Goal: Information Seeking & Learning: Compare options

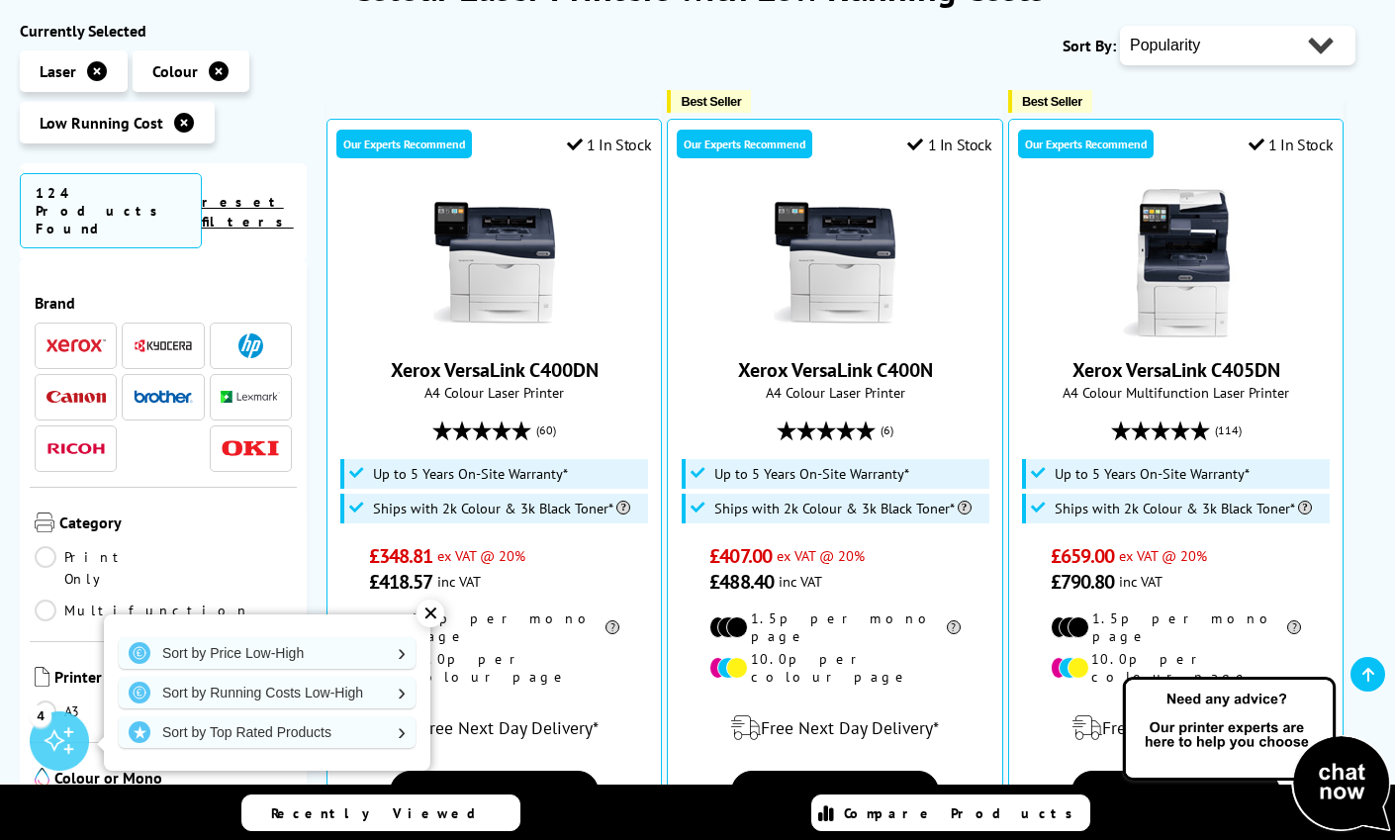
scroll to position [389, 0]
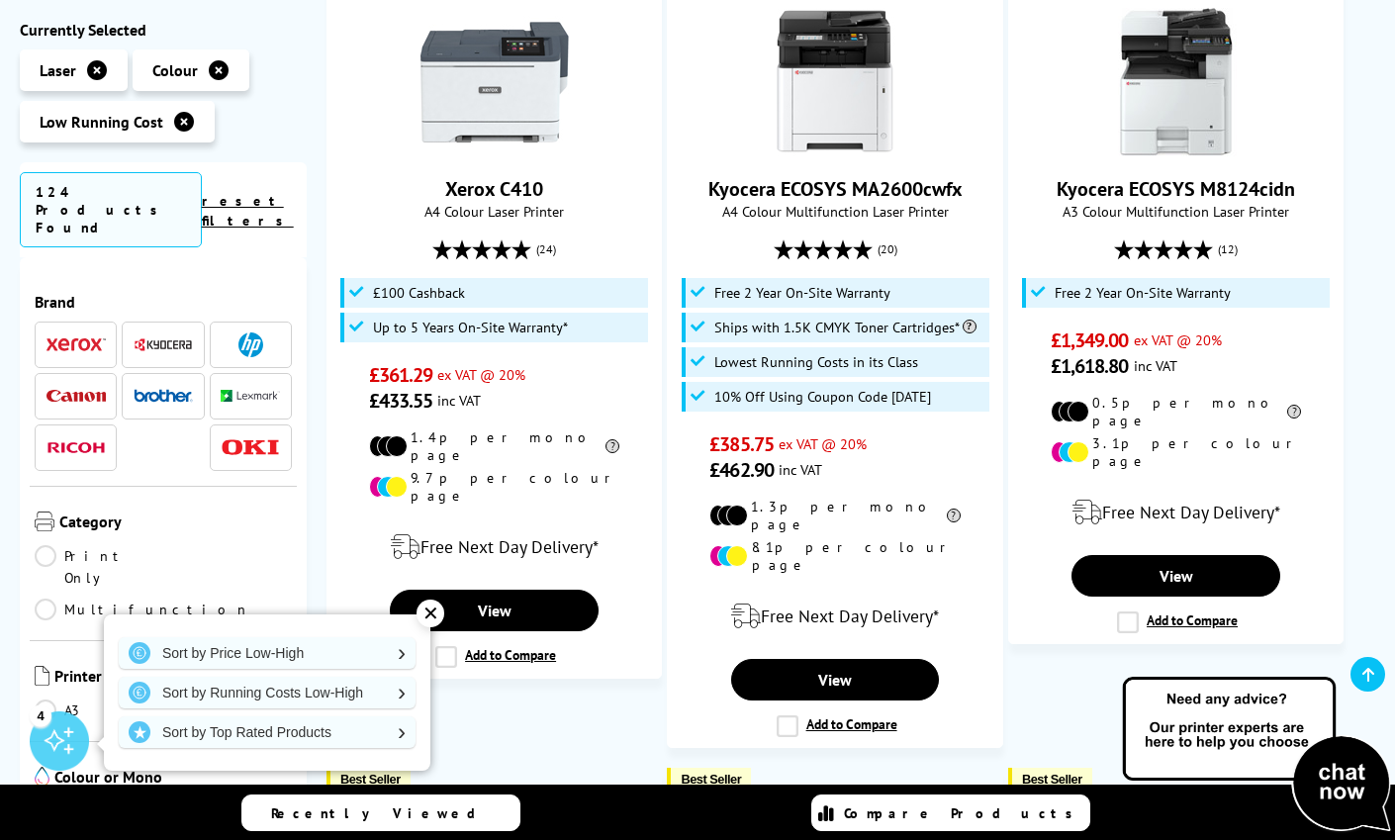
scroll to position [2049, 0]
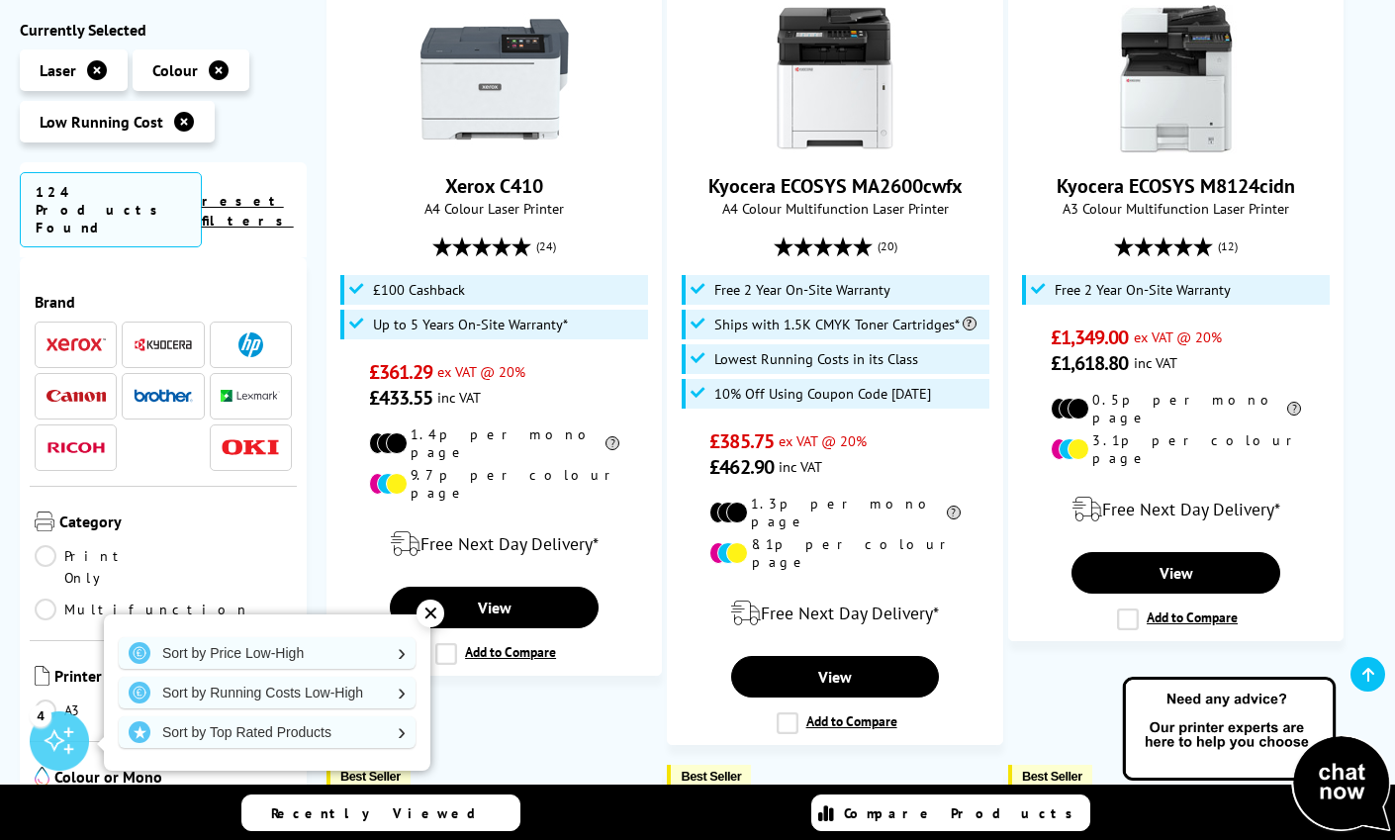
click at [151, 322] on li at bounding box center [163, 345] width 82 height 46
click at [159, 337] on img at bounding box center [163, 344] width 59 height 15
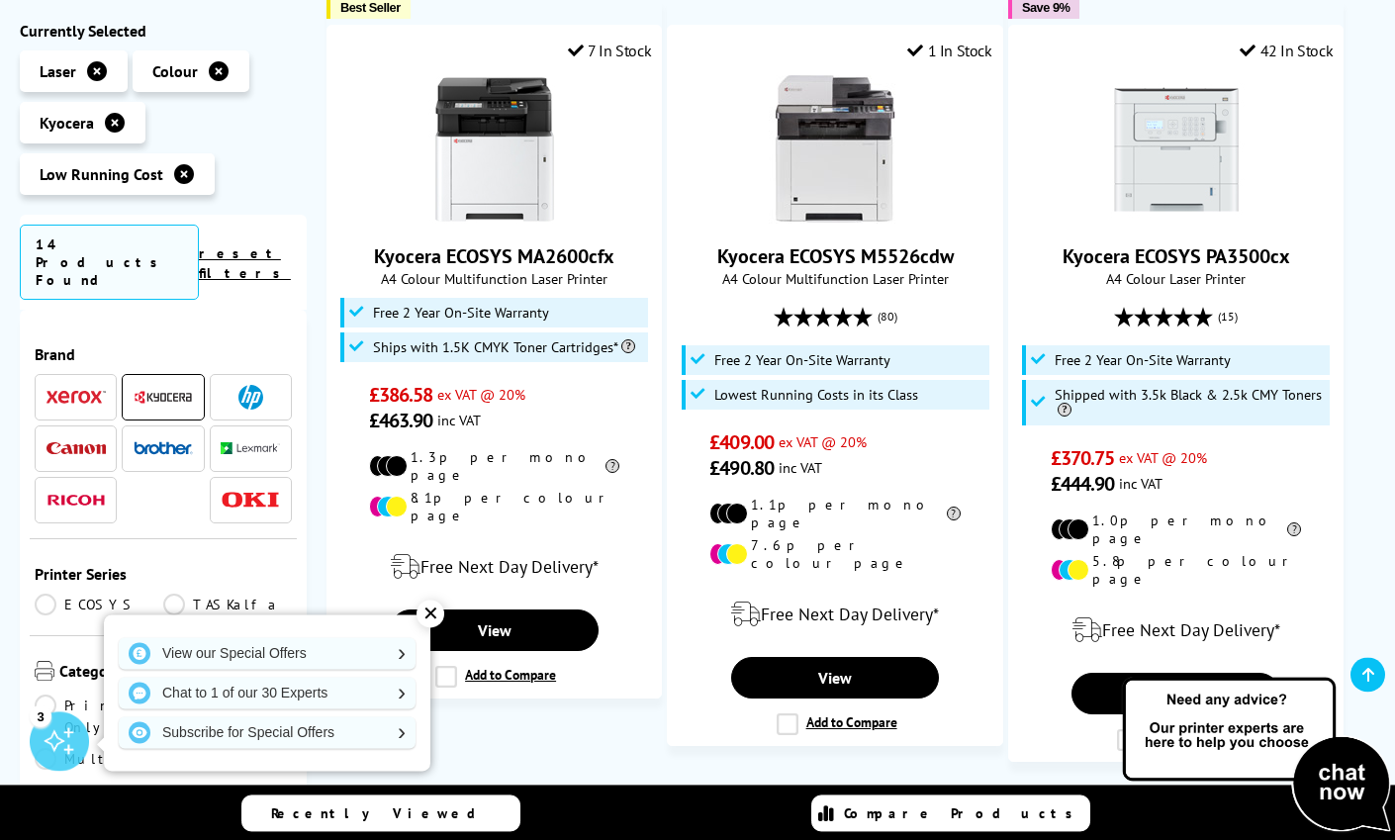
scroll to position [1561, 0]
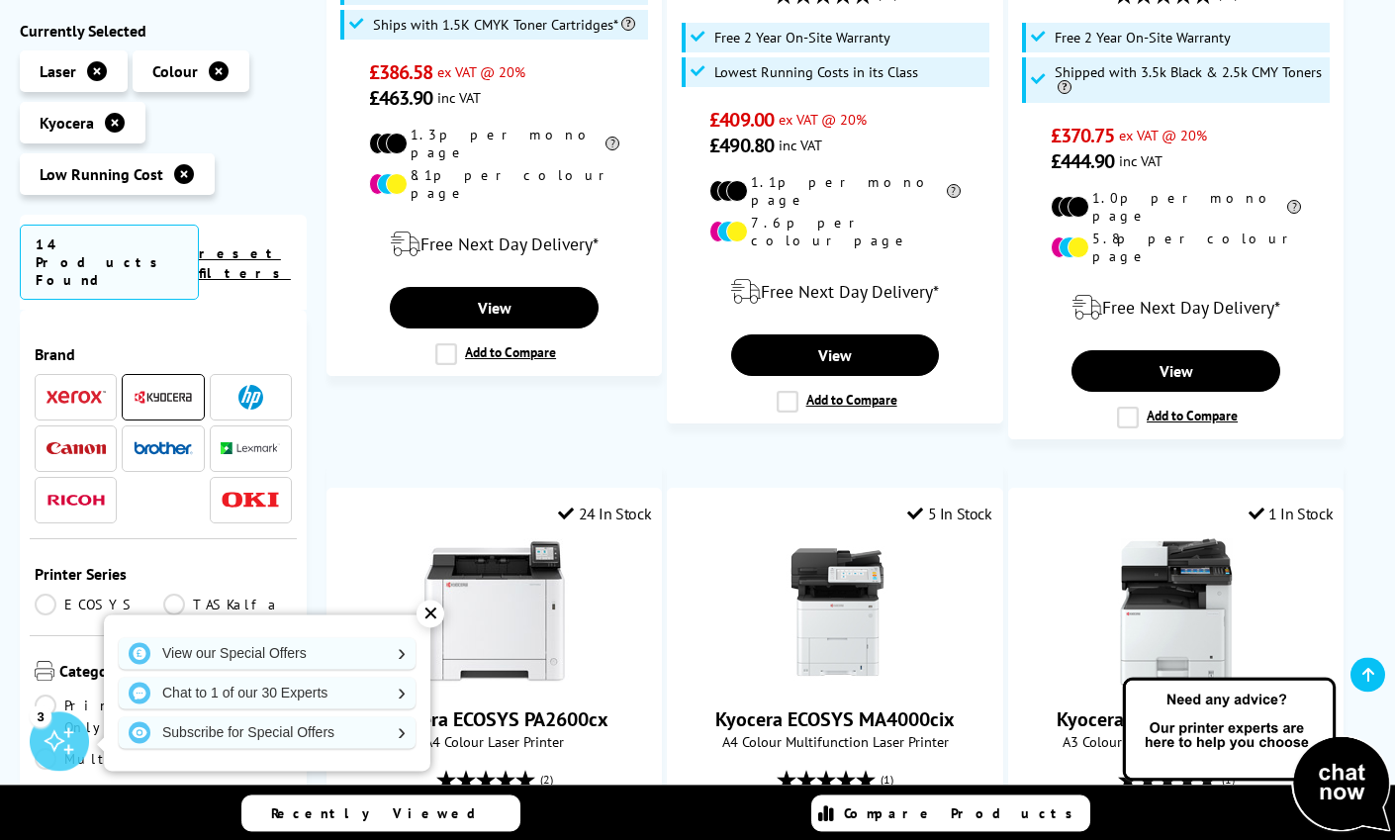
click at [424, 613] on div "✕" at bounding box center [430, 614] width 28 height 28
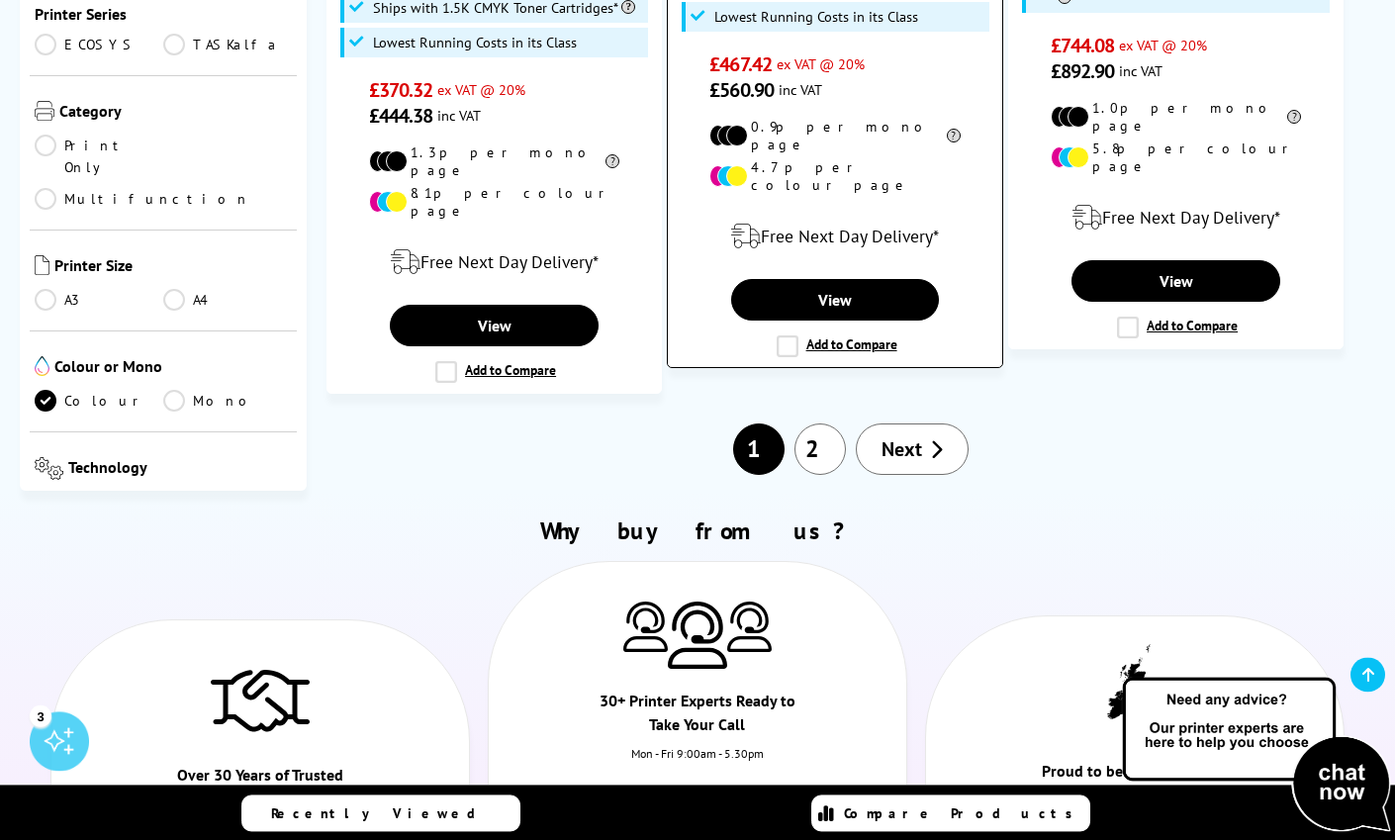
scroll to position [2868, 0]
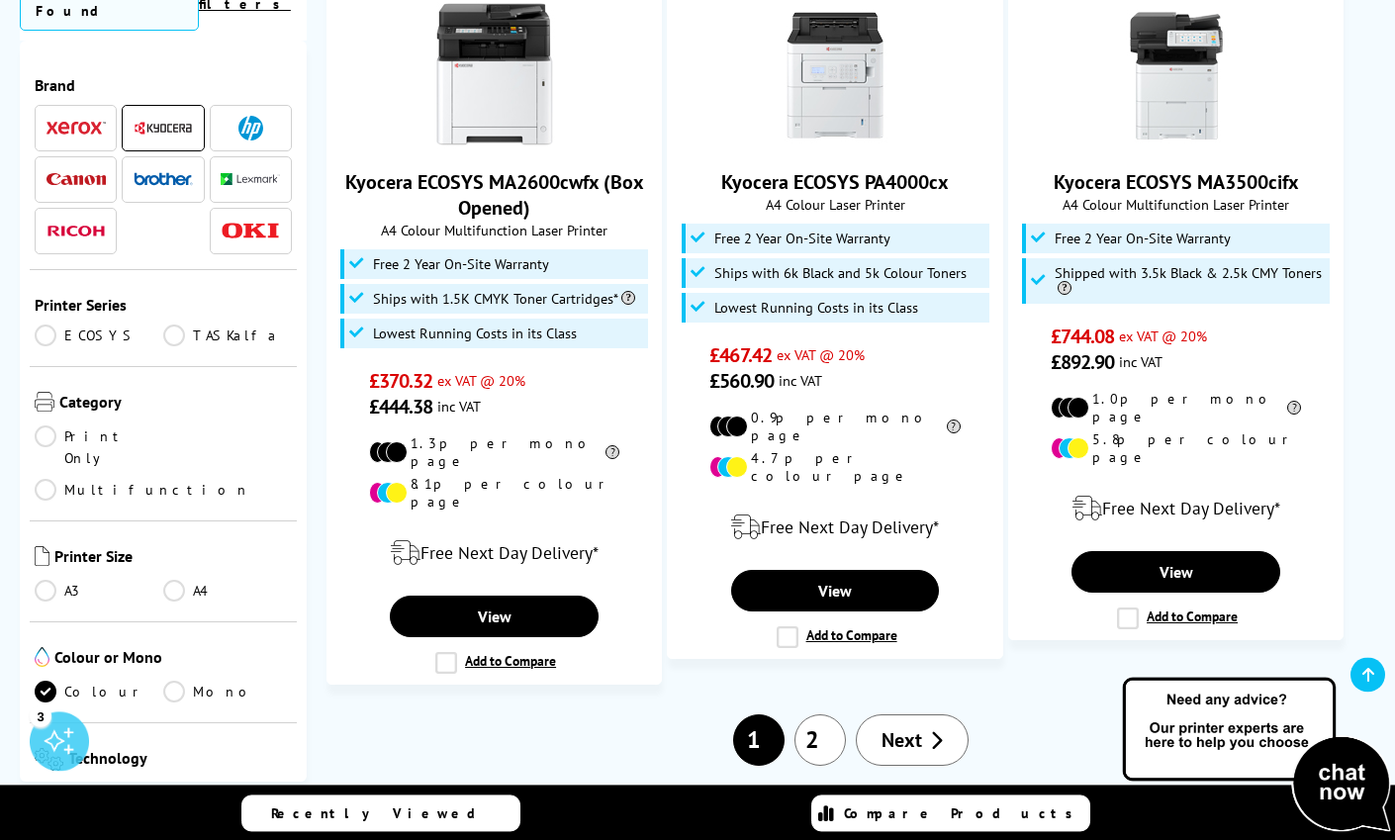
click at [820, 714] on link "2" at bounding box center [819, 739] width 51 height 51
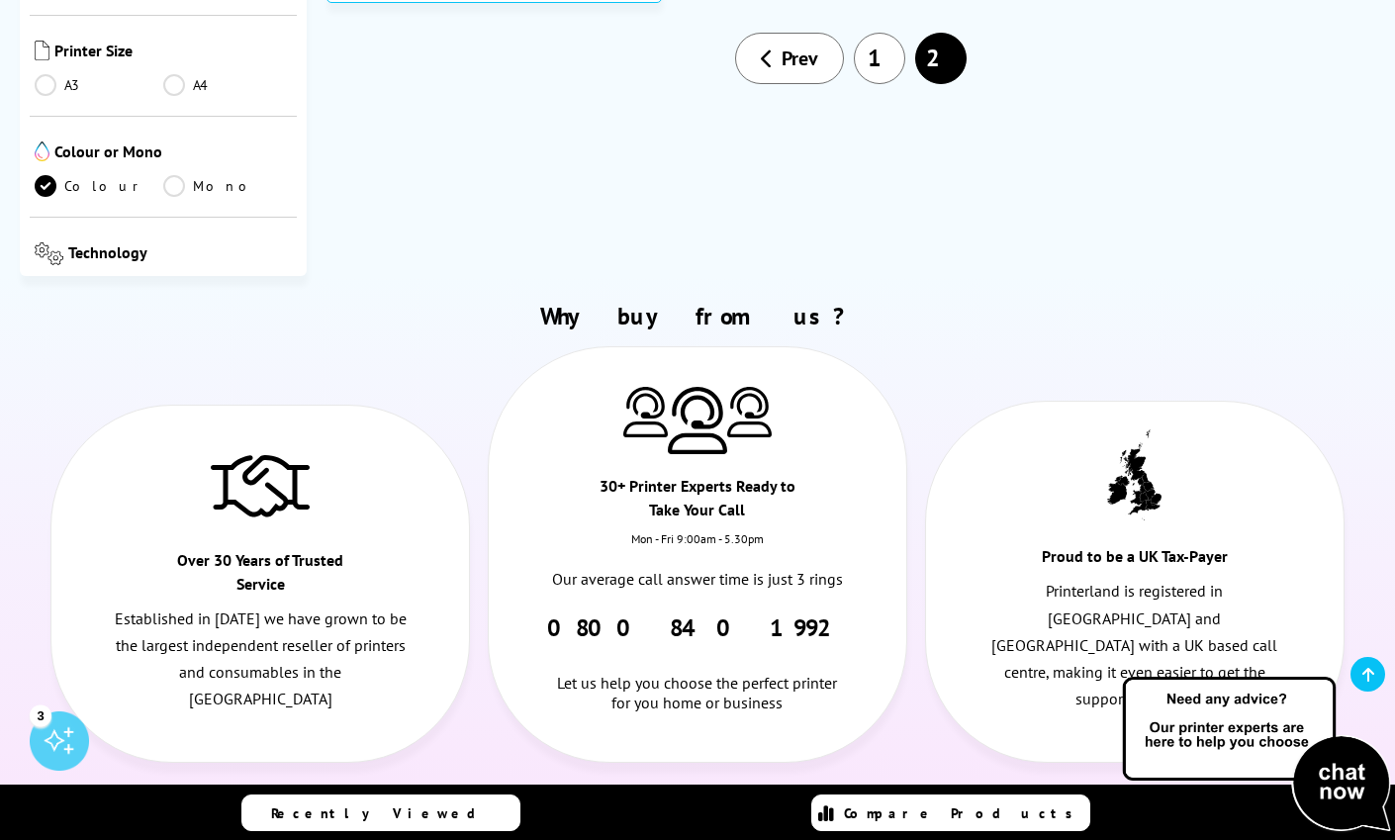
scroll to position [1077, 0]
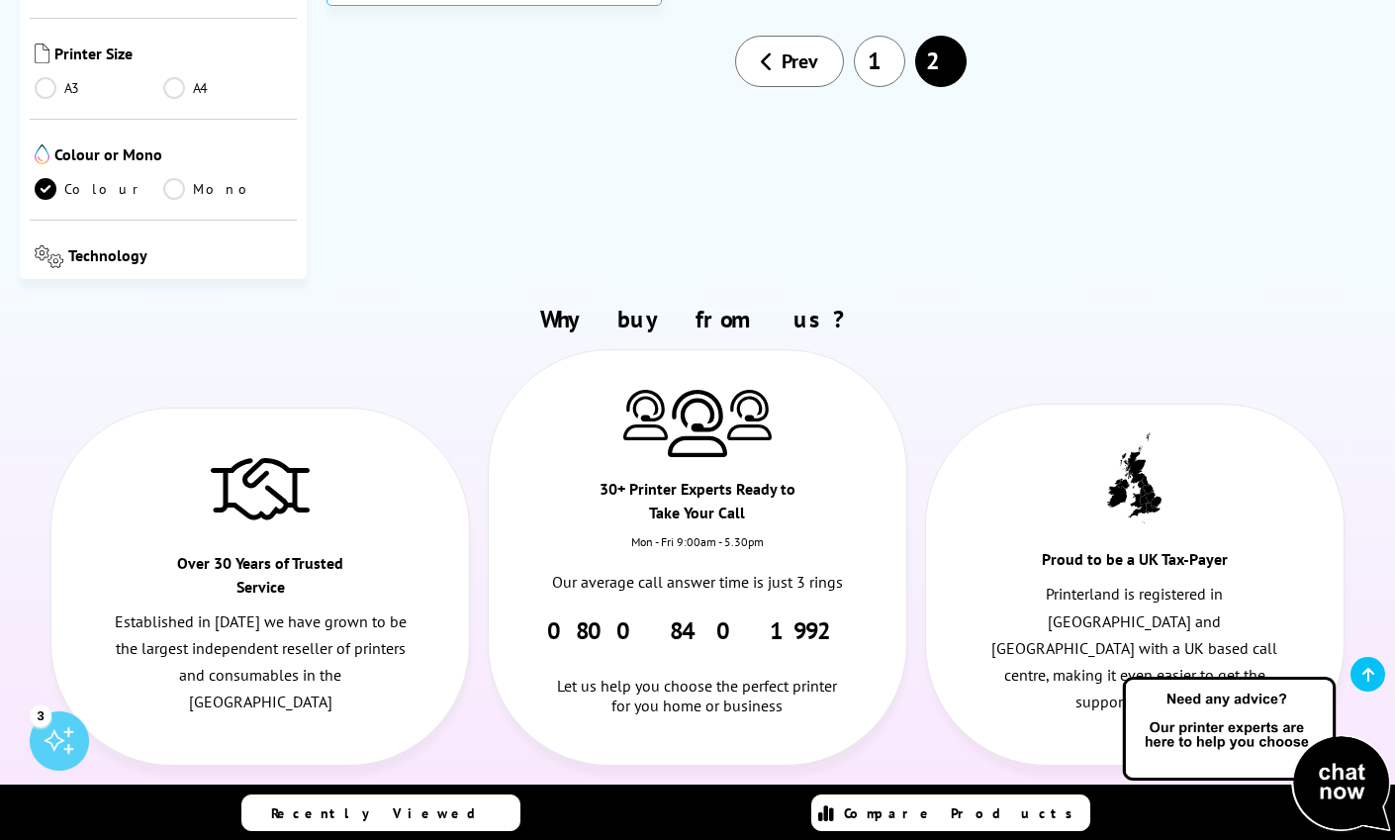
click at [875, 48] on link "1" at bounding box center [879, 61] width 51 height 51
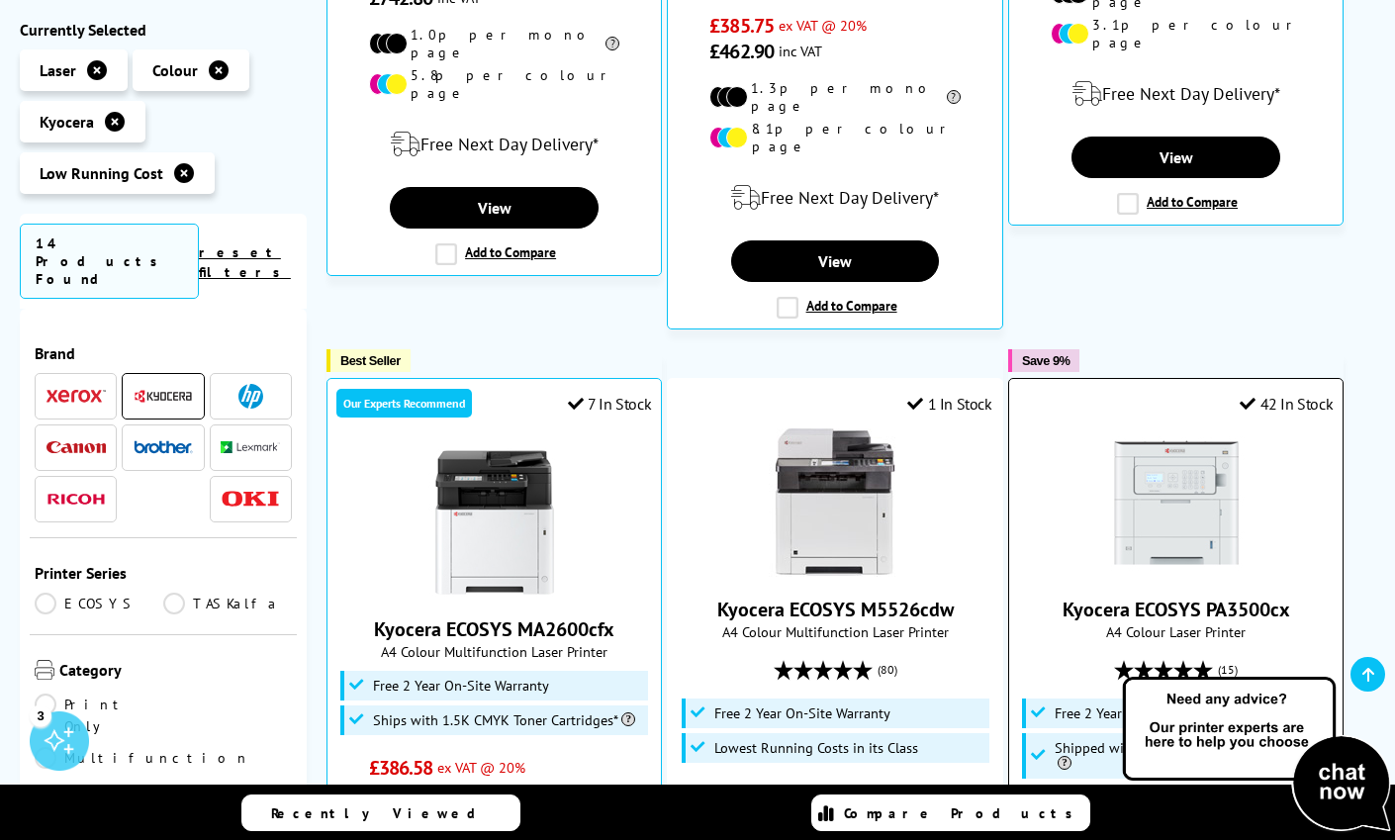
scroll to position [1108, 0]
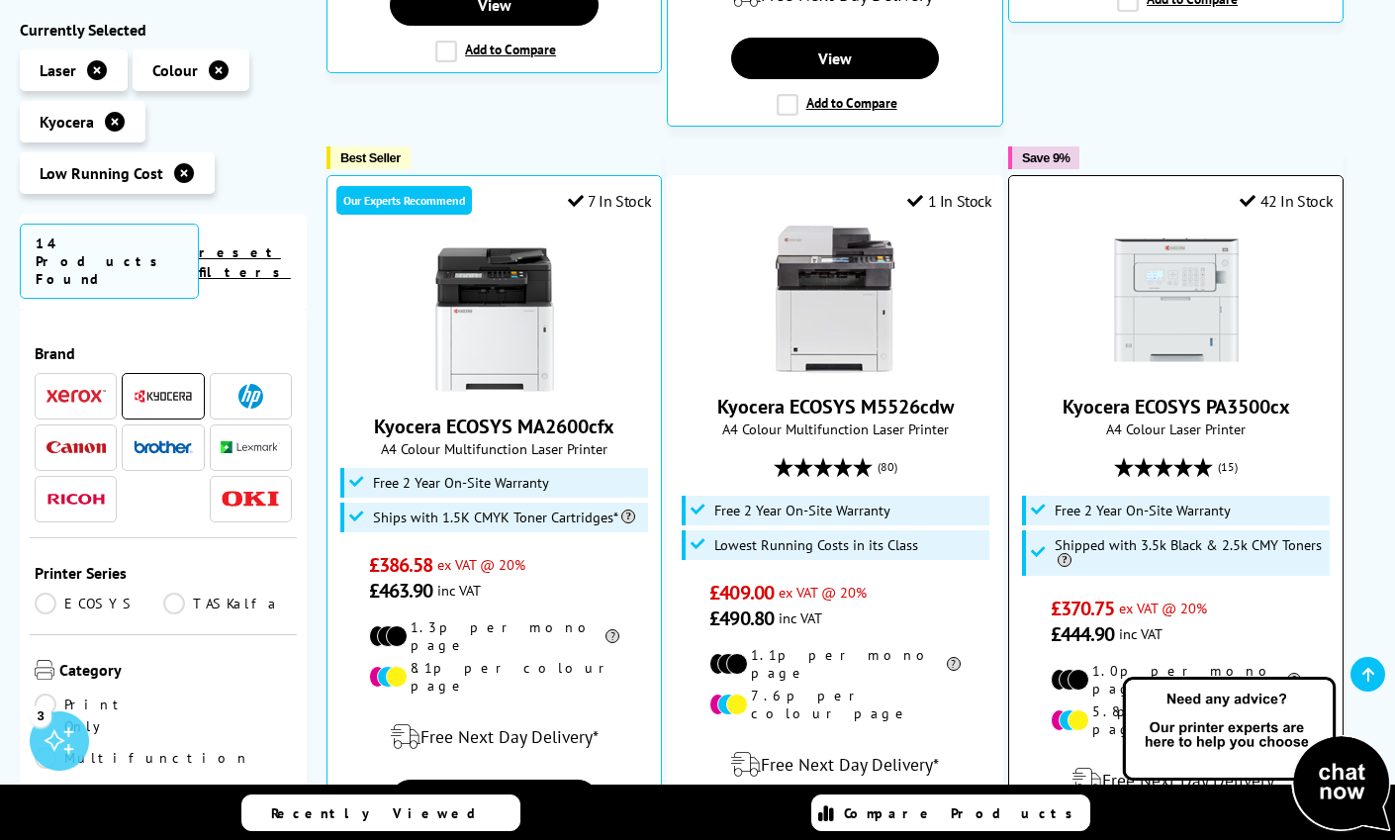
click at [1089, 289] on div at bounding box center [1176, 300] width 314 height 148
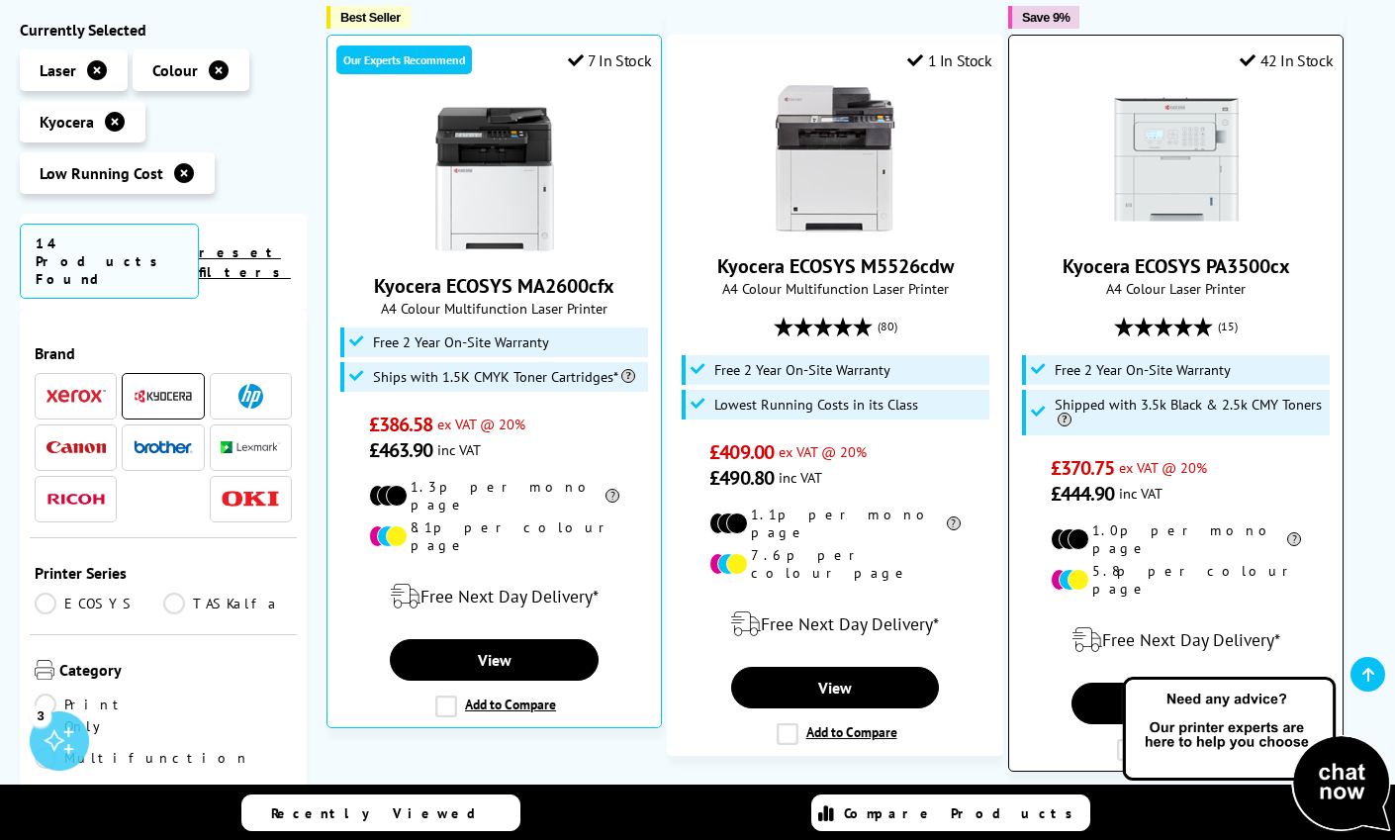
scroll to position [1255, 0]
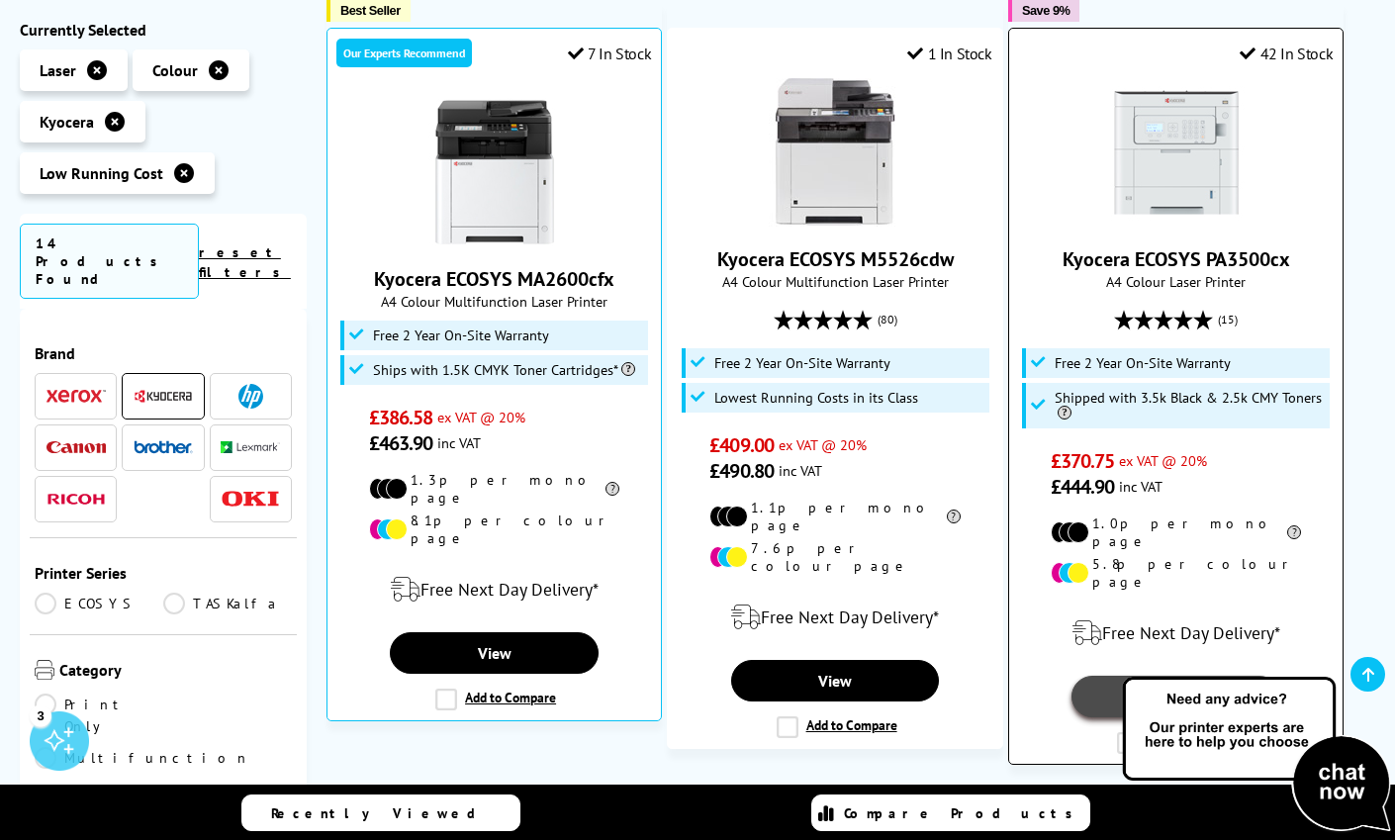
click at [1177, 676] on link "View" at bounding box center [1175, 697] width 209 height 42
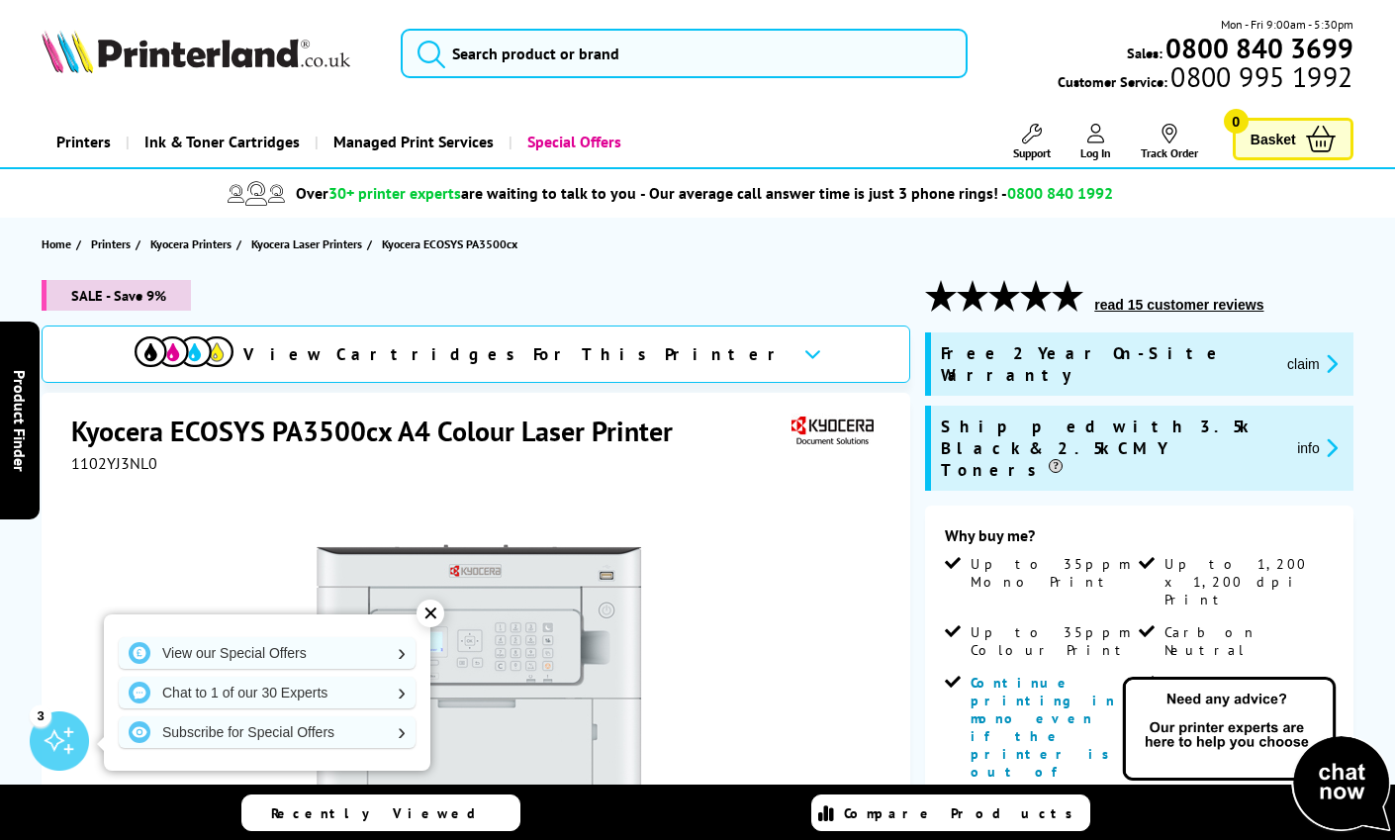
click at [1141, 306] on button "read 15 customer reviews" at bounding box center [1178, 305] width 181 height 18
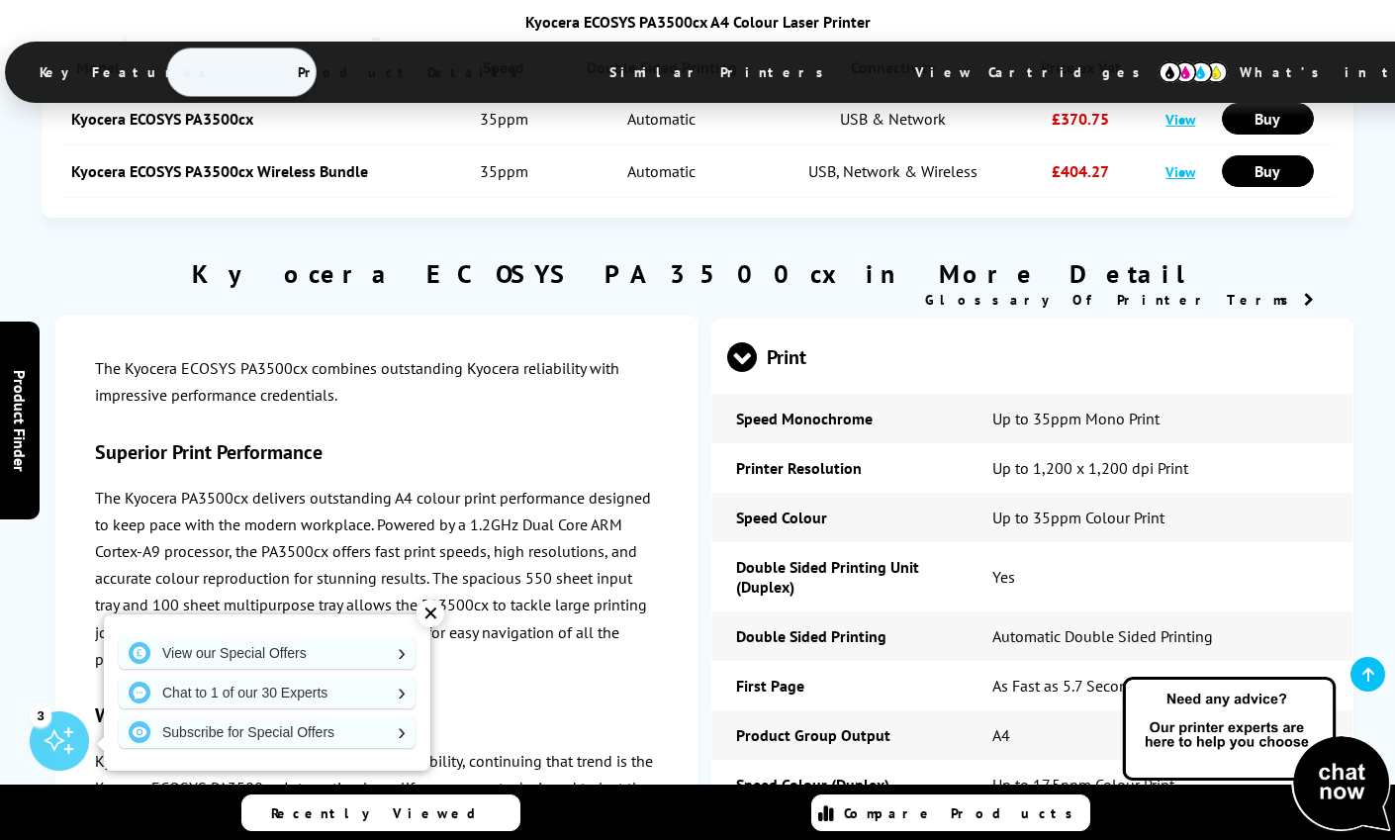
scroll to position [2897, 0]
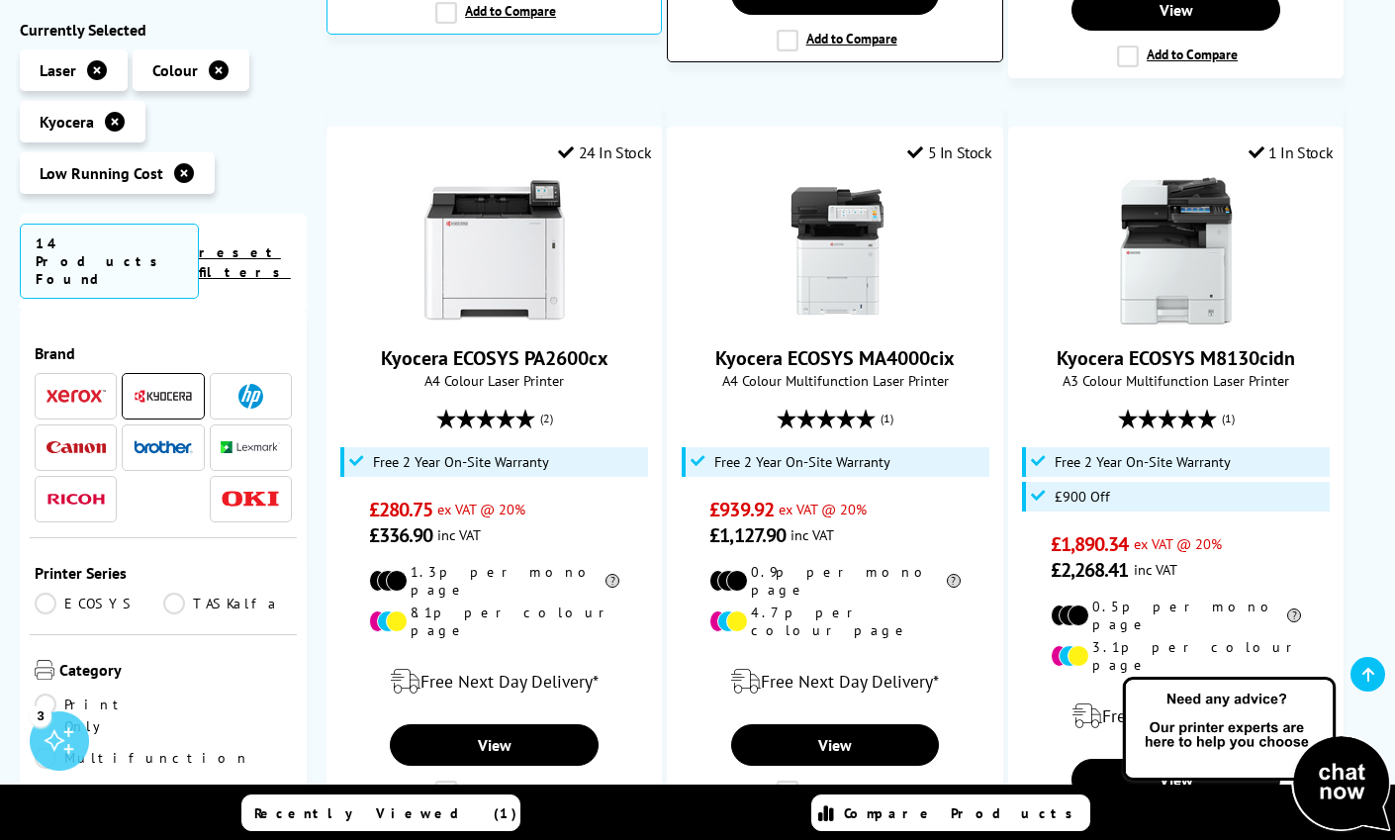
scroll to position [3130, 0]
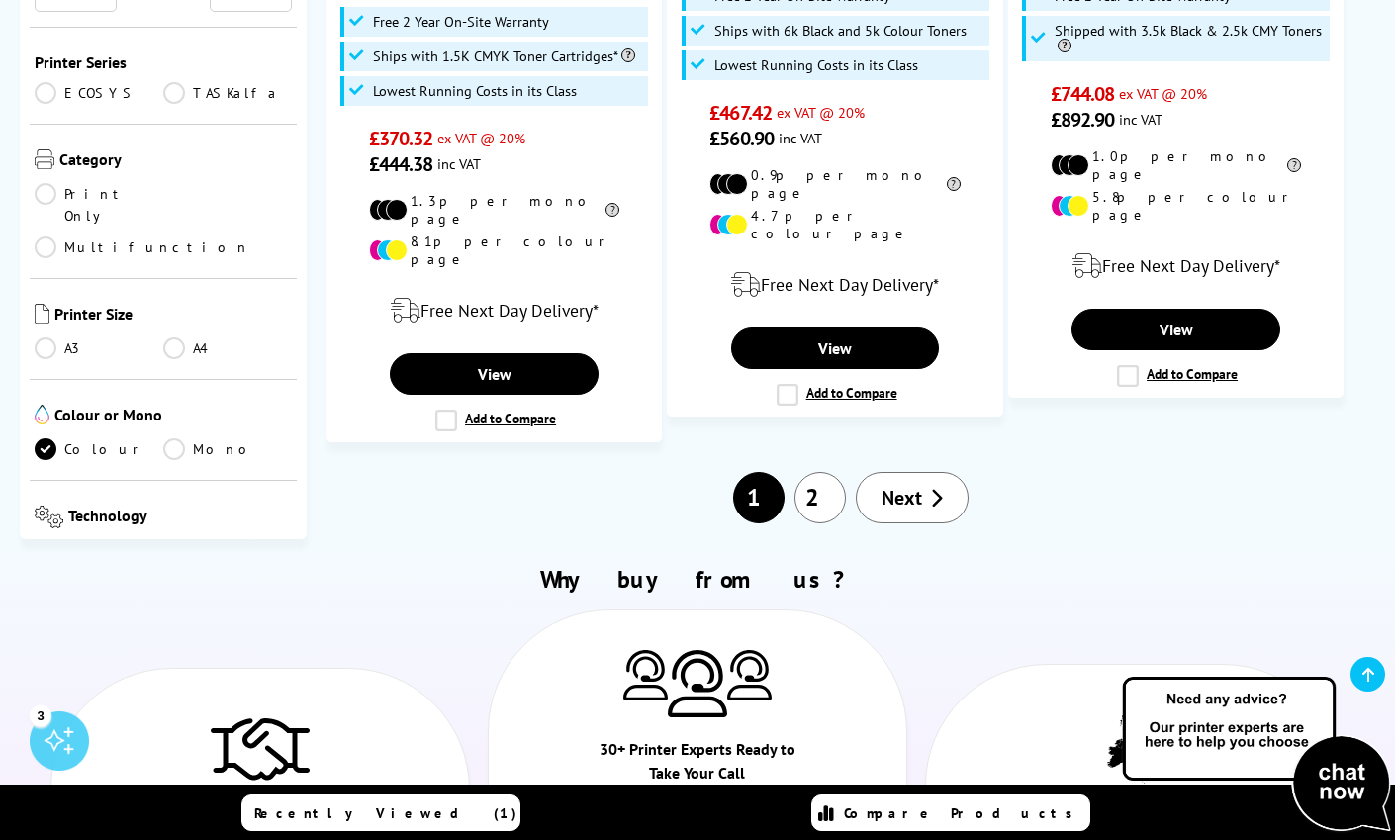
click at [820, 472] on link "2" at bounding box center [819, 497] width 51 height 51
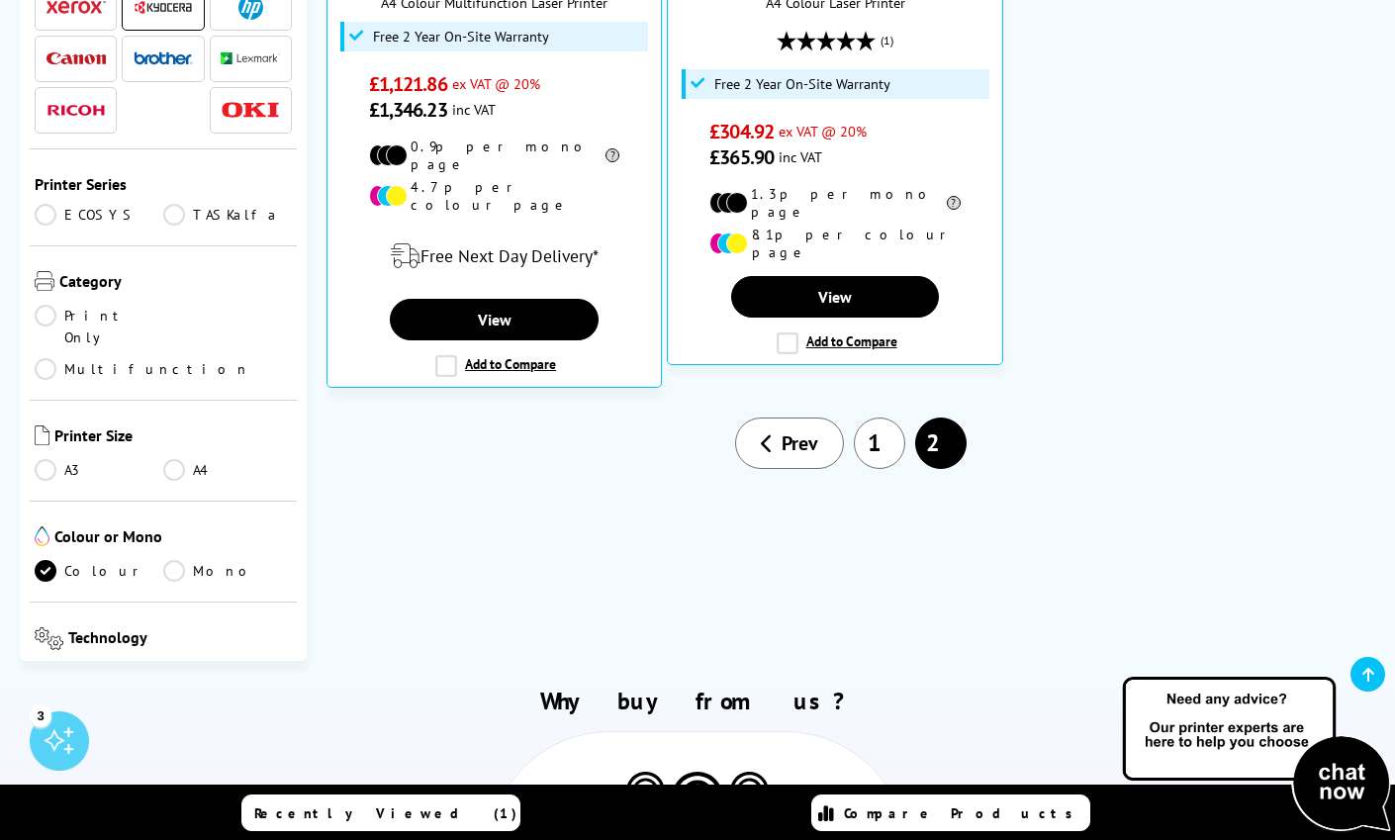
scroll to position [403, 0]
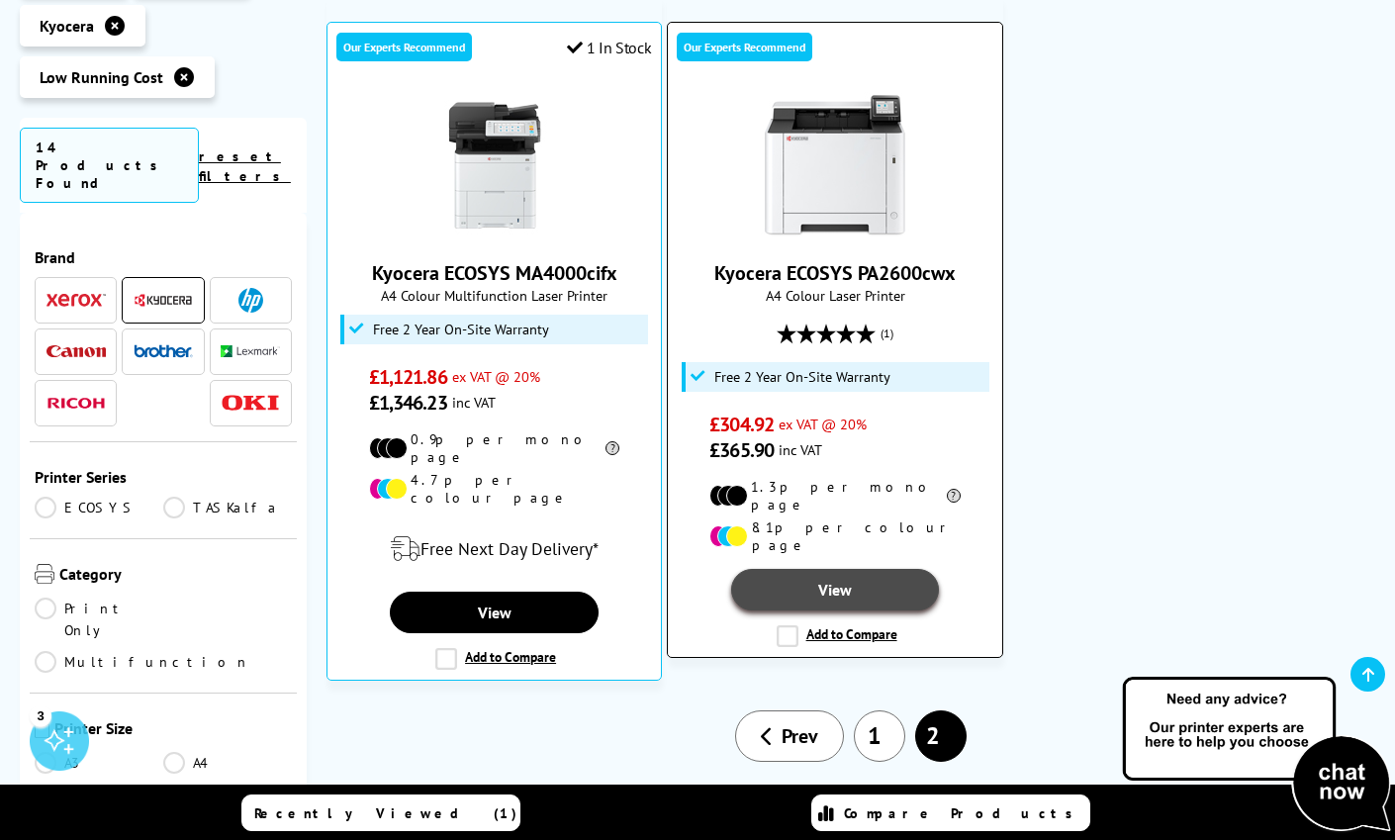
click at [834, 569] on link "View" at bounding box center [835, 590] width 209 height 42
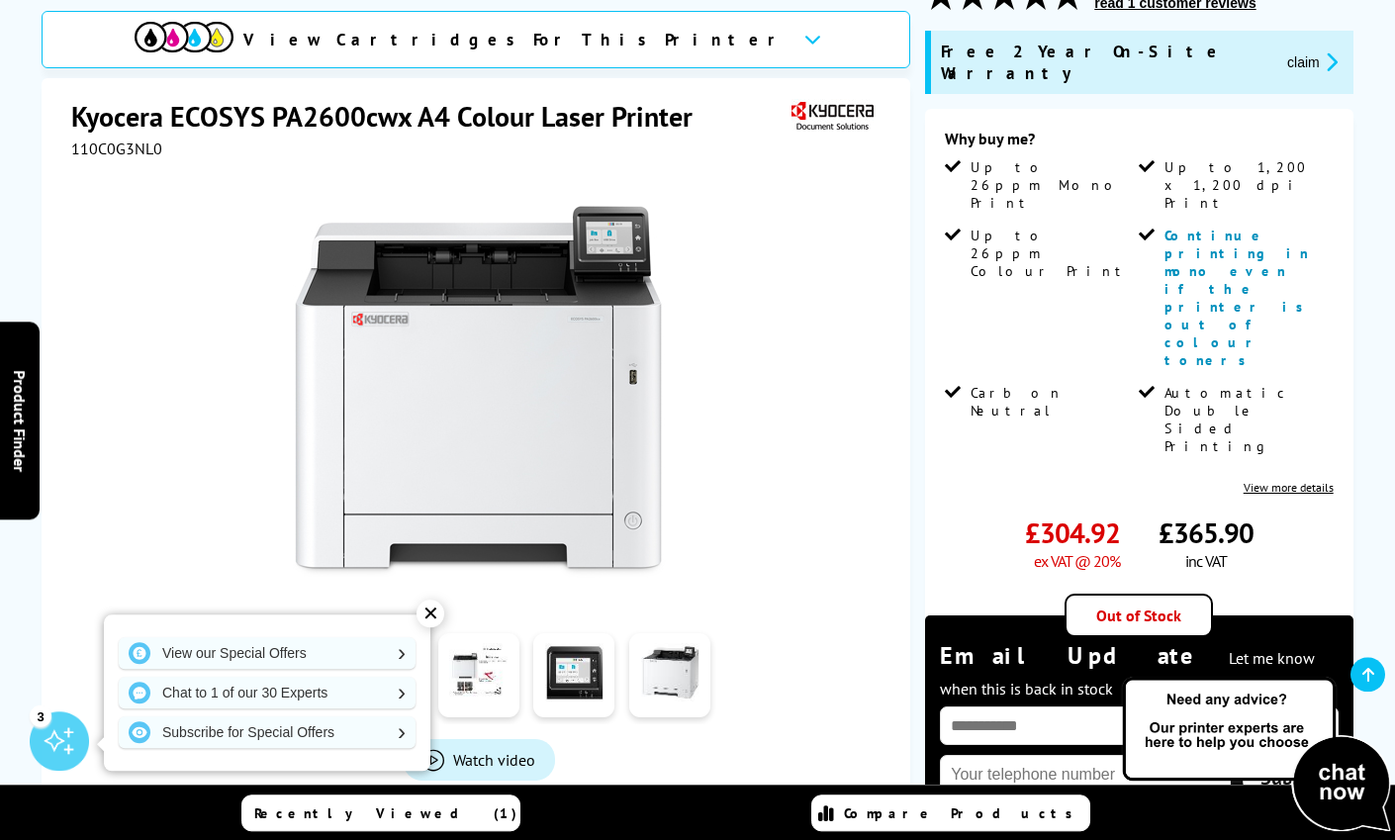
scroll to position [305, 0]
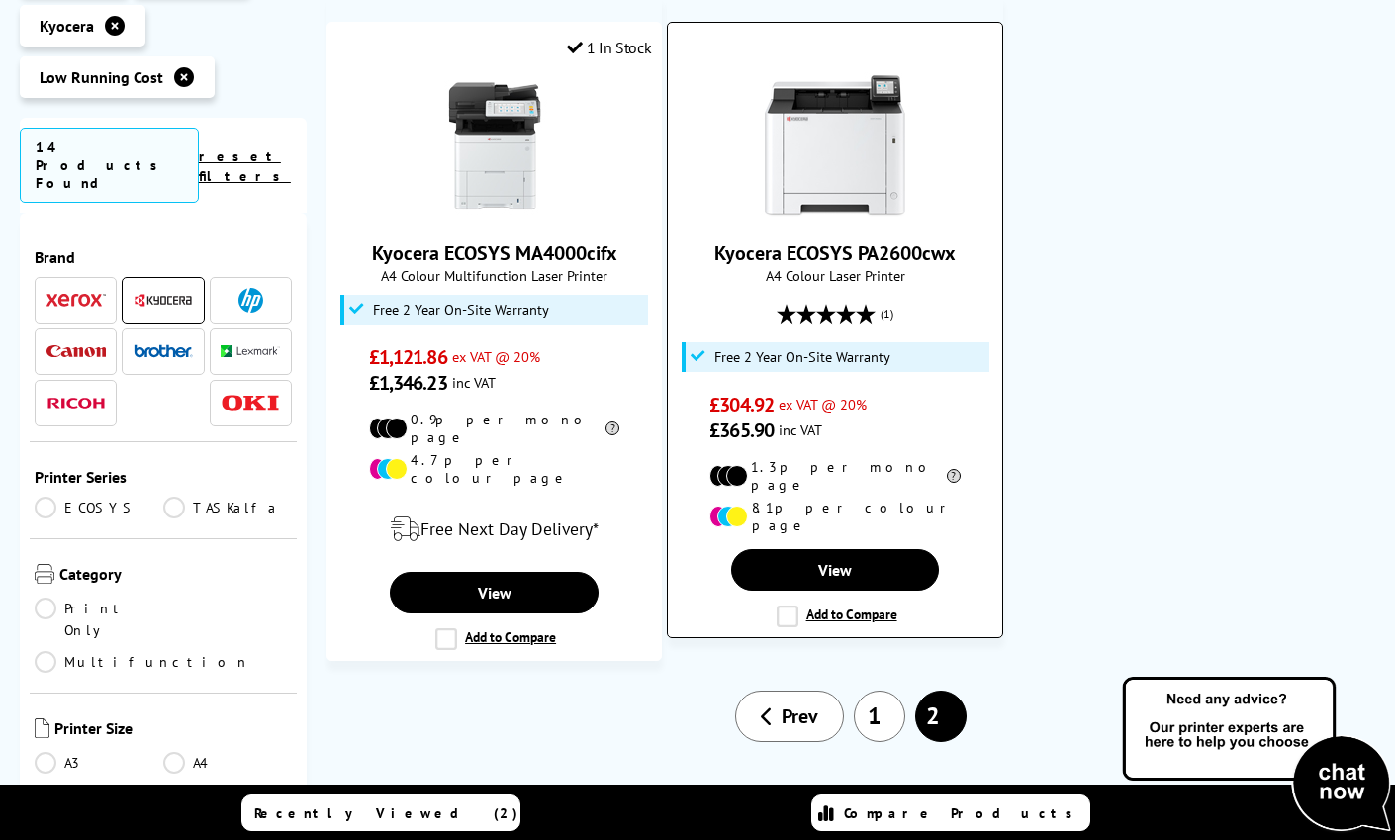
scroll to position [403, 0]
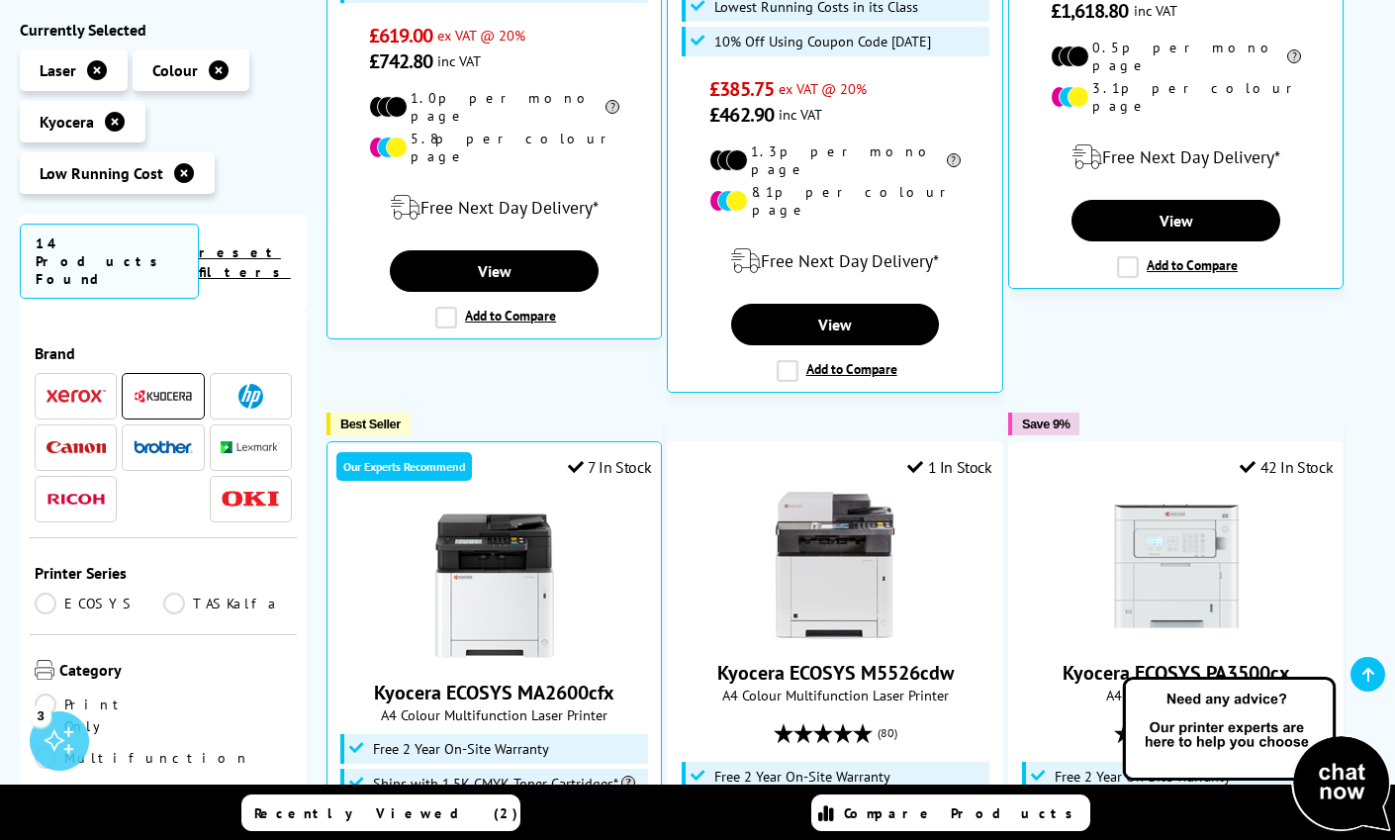
scroll to position [1137, 0]
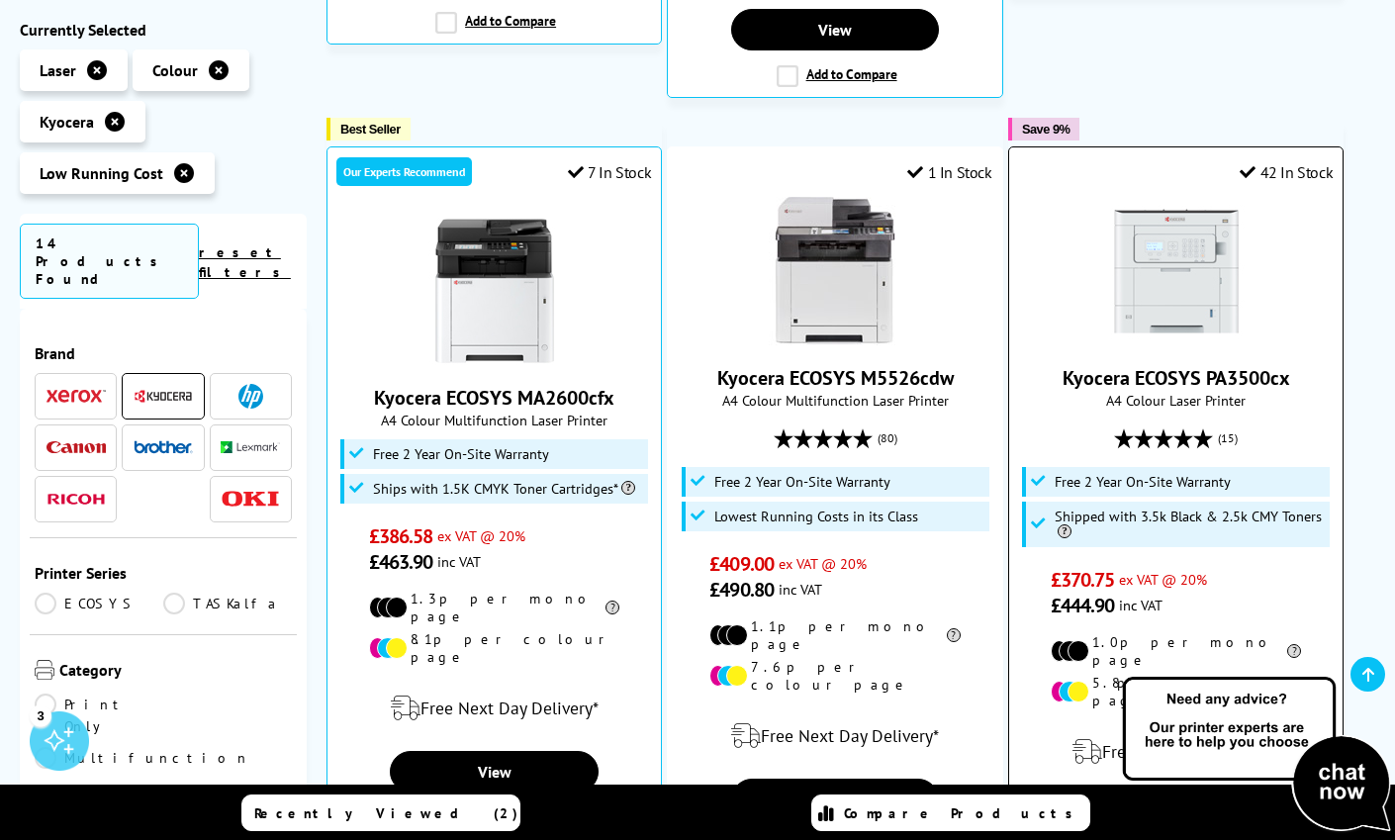
click at [1136, 365] on link "Kyocera ECOSYS PA3500cx" at bounding box center [1176, 378] width 228 height 26
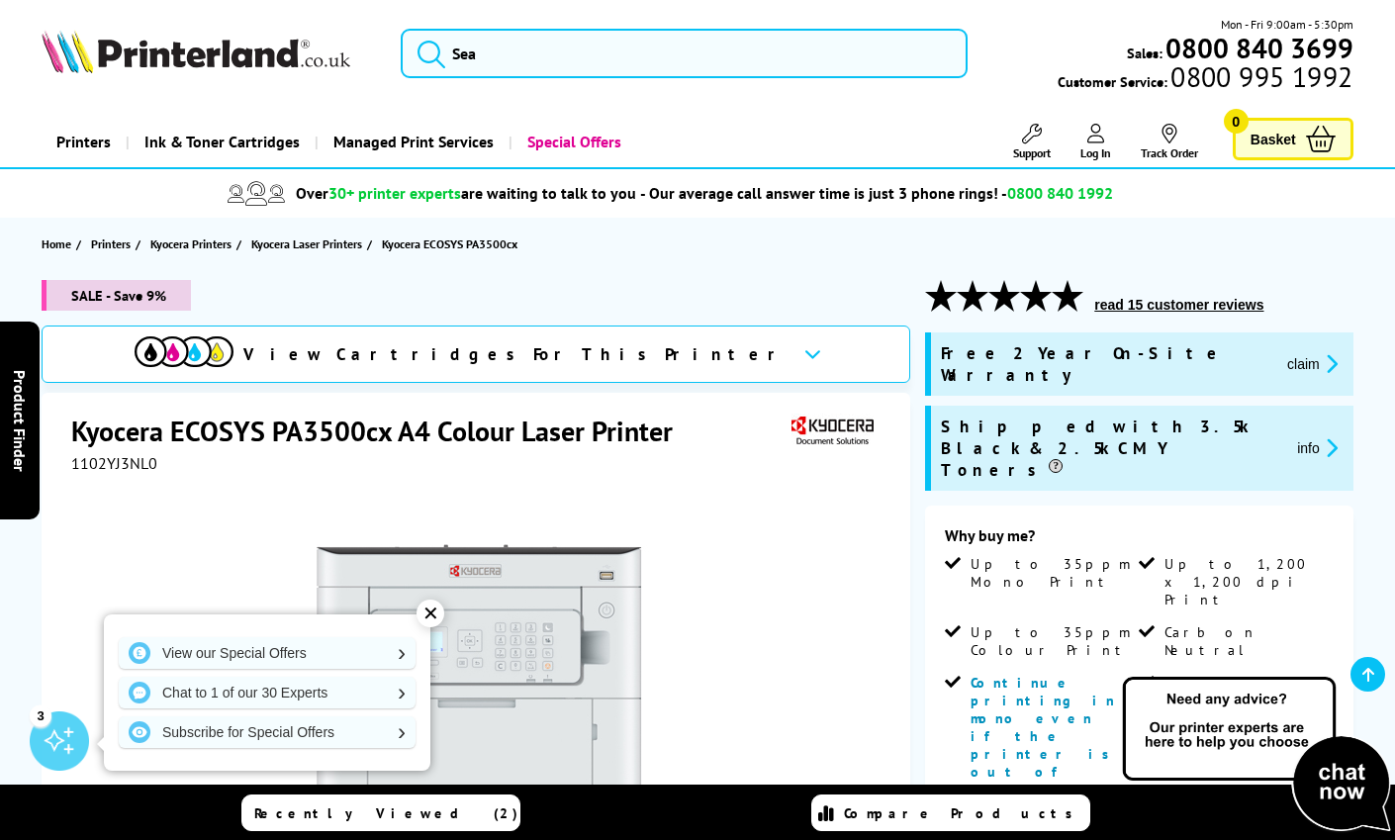
scroll to position [380, 0]
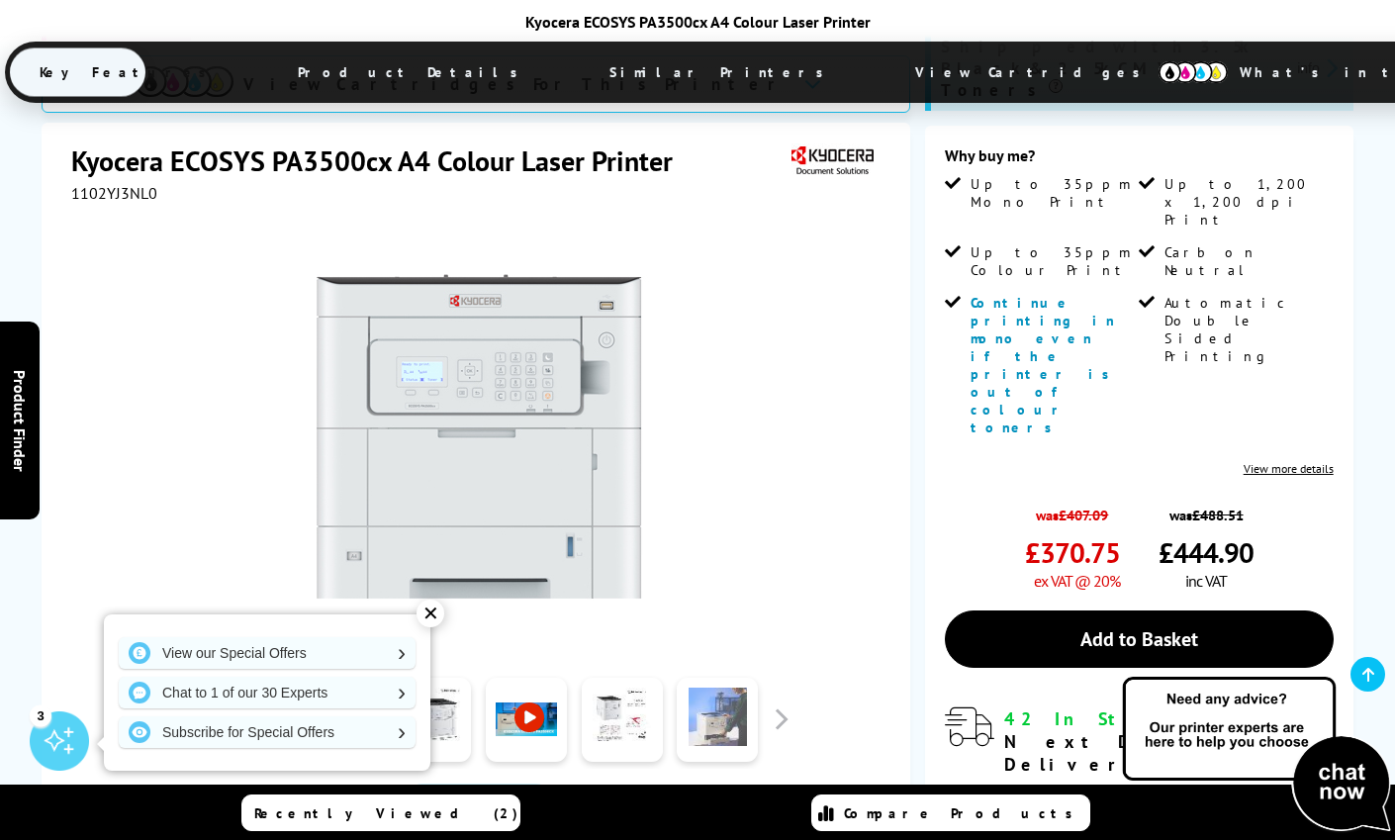
click at [751, 678] on link at bounding box center [717, 720] width 81 height 84
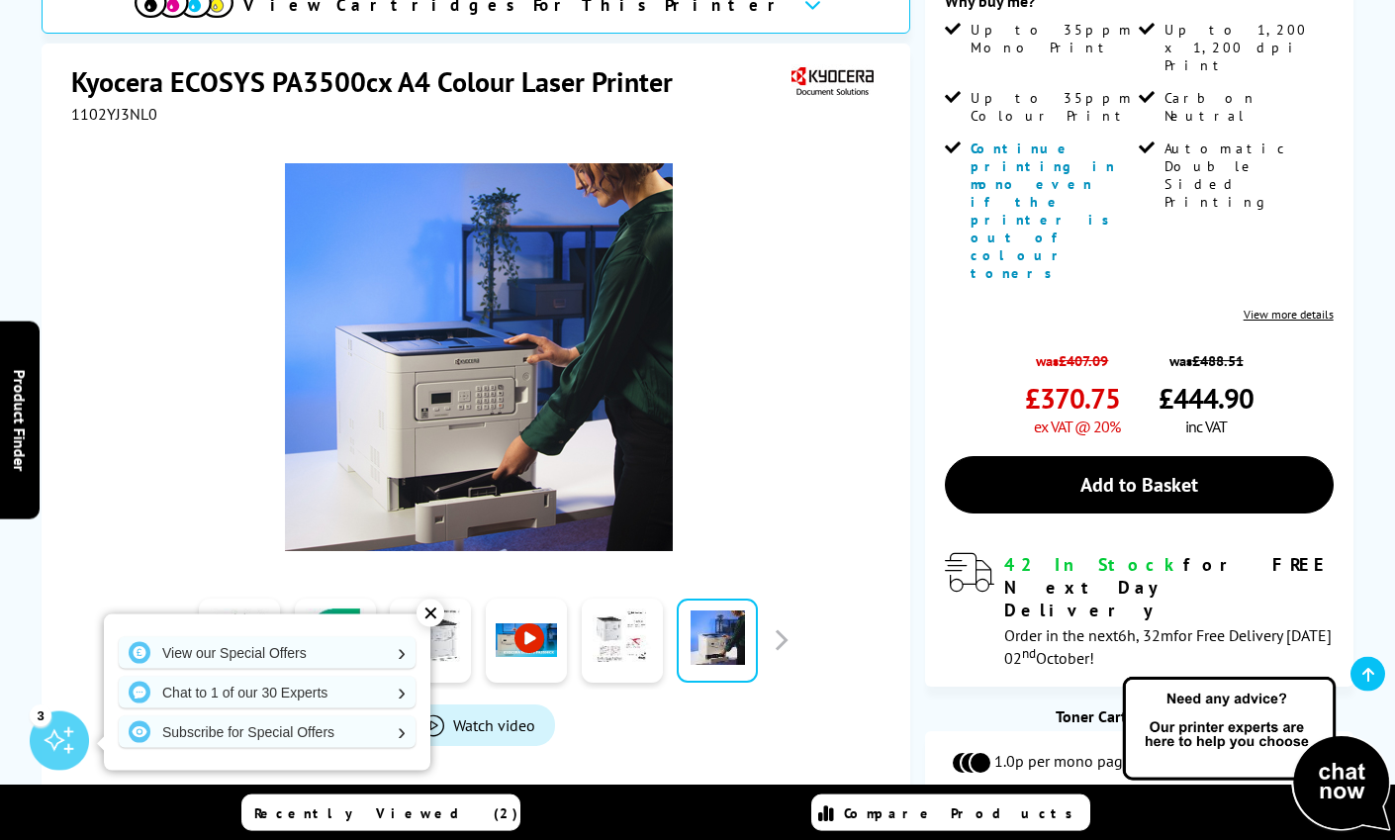
scroll to position [584, 0]
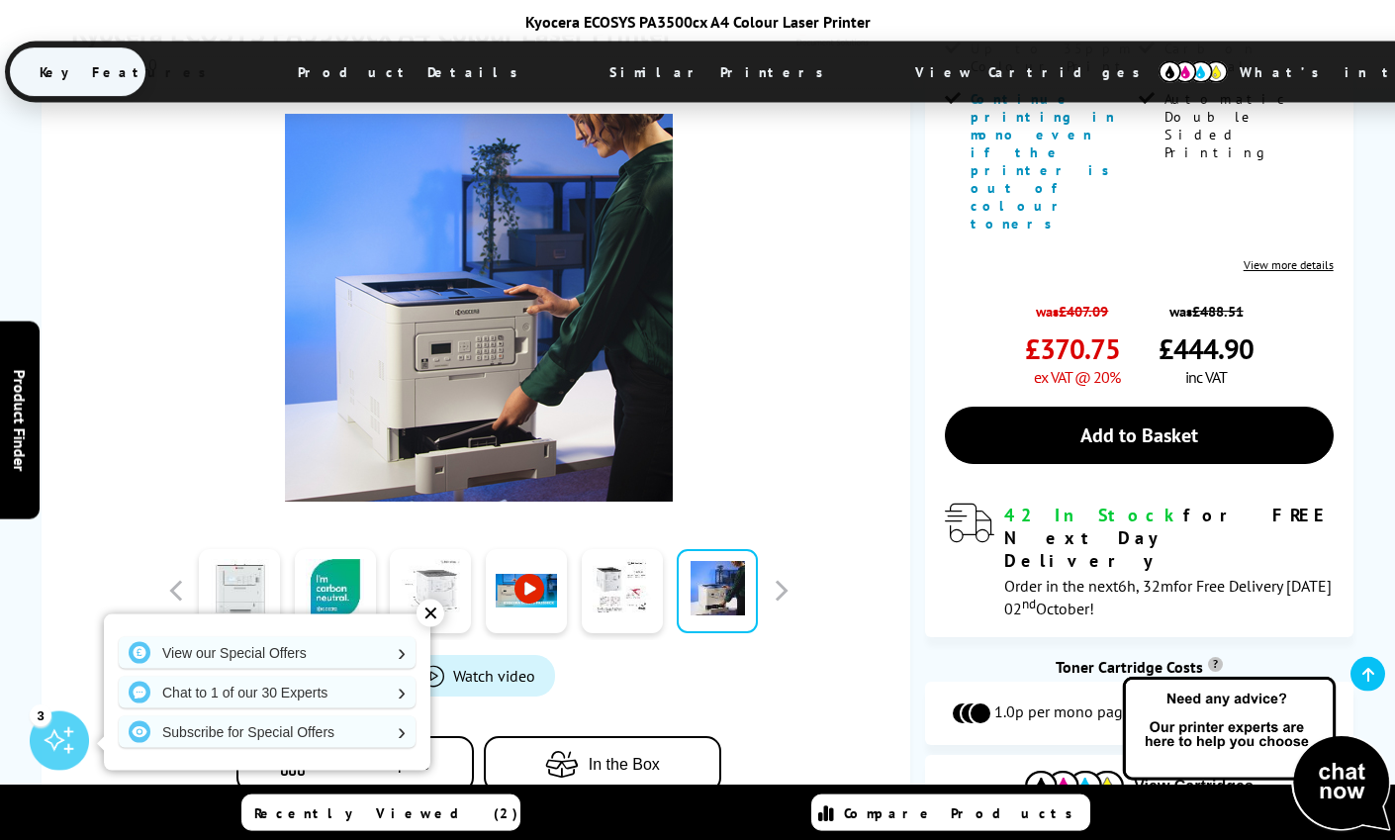
click at [454, 549] on link at bounding box center [430, 591] width 81 height 84
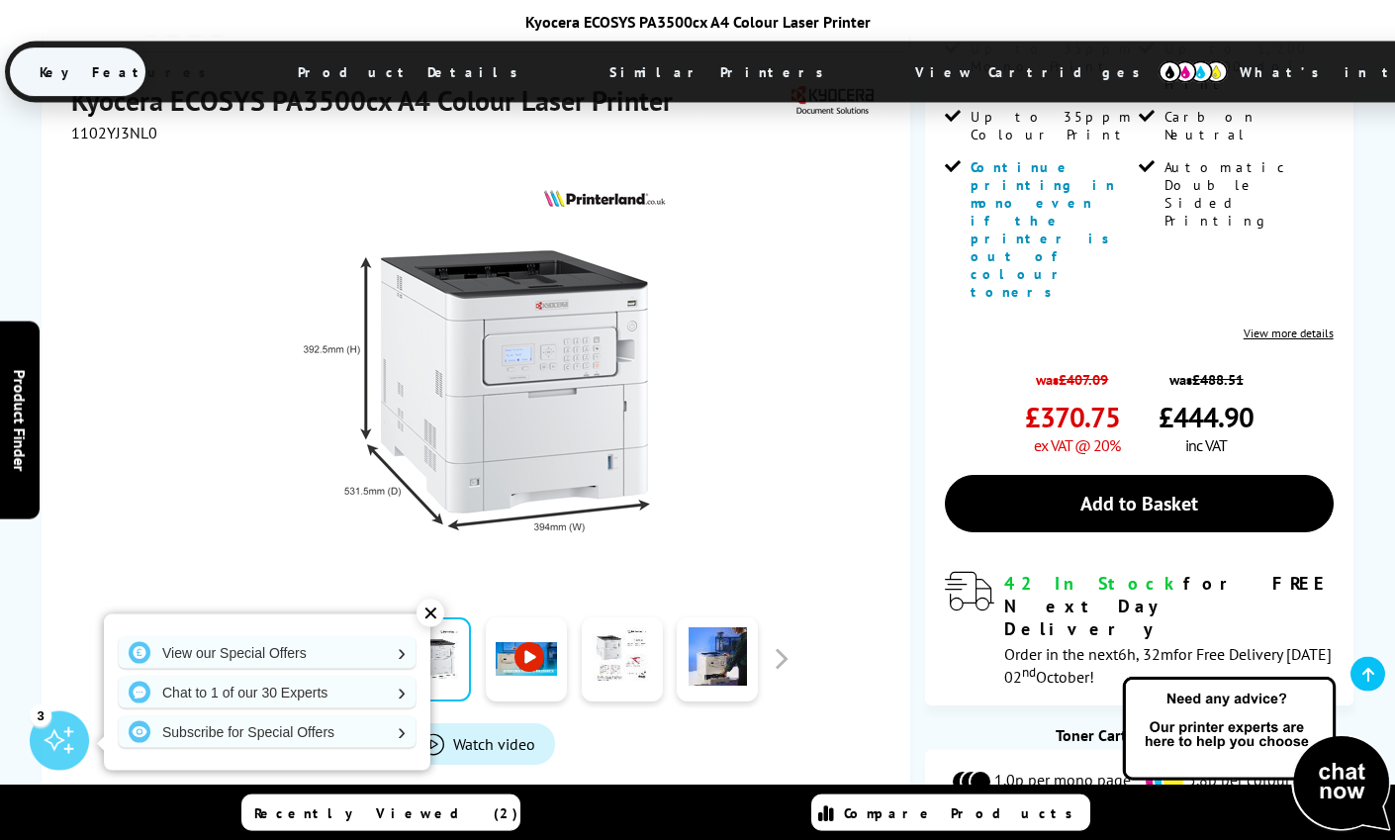
scroll to position [516, 0]
click at [777, 643] on button "button" at bounding box center [781, 658] width 30 height 30
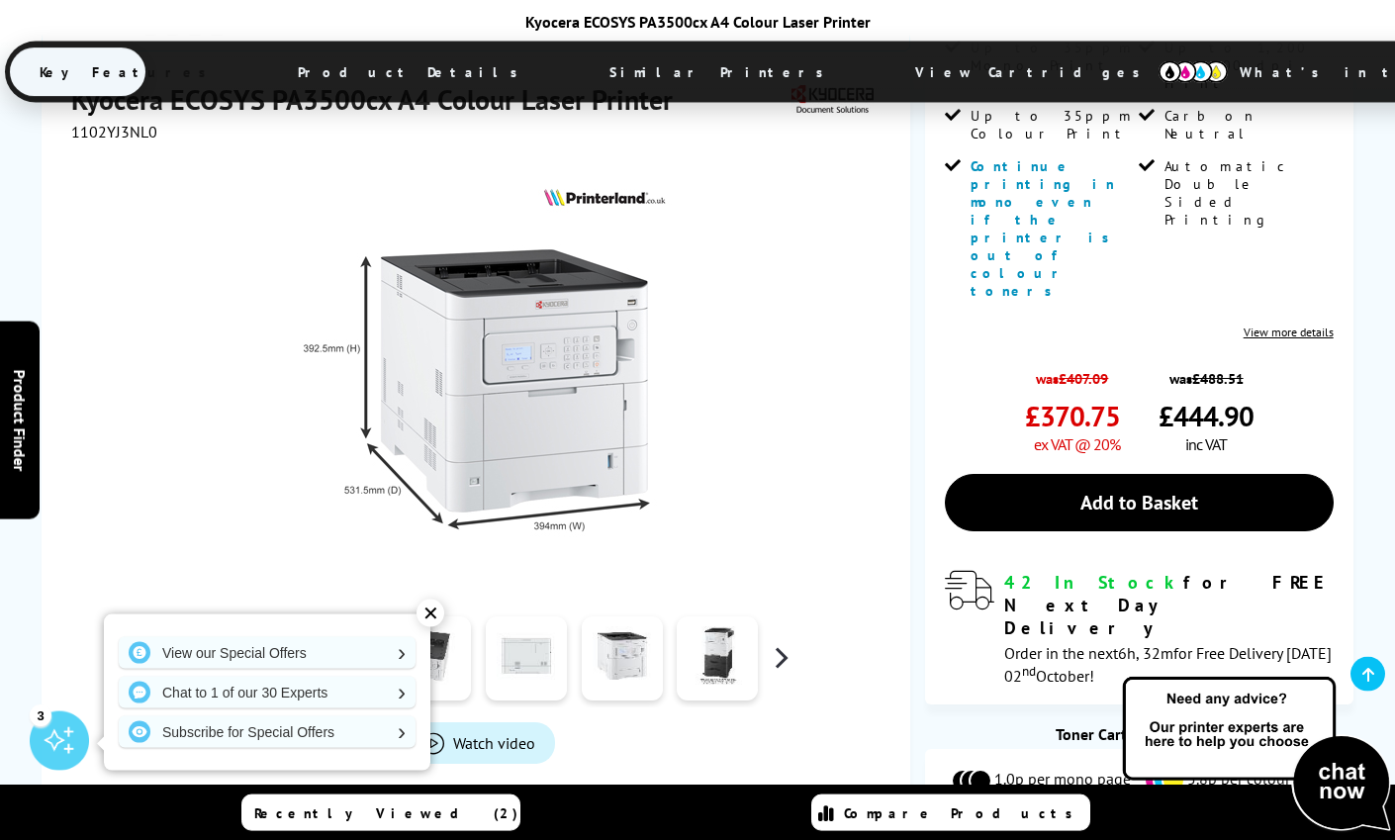
click at [777, 643] on button "button" at bounding box center [781, 658] width 30 height 30
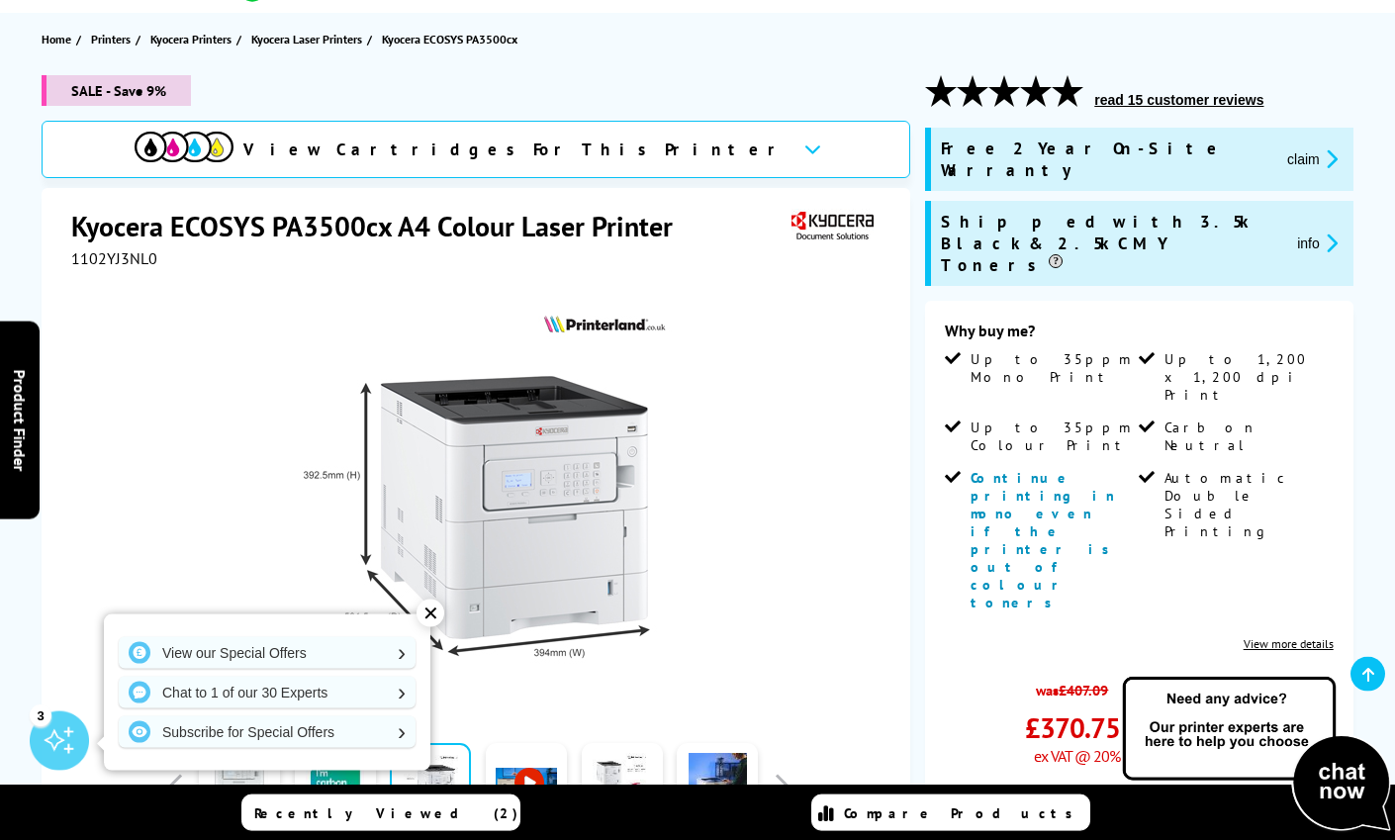
scroll to position [208, 0]
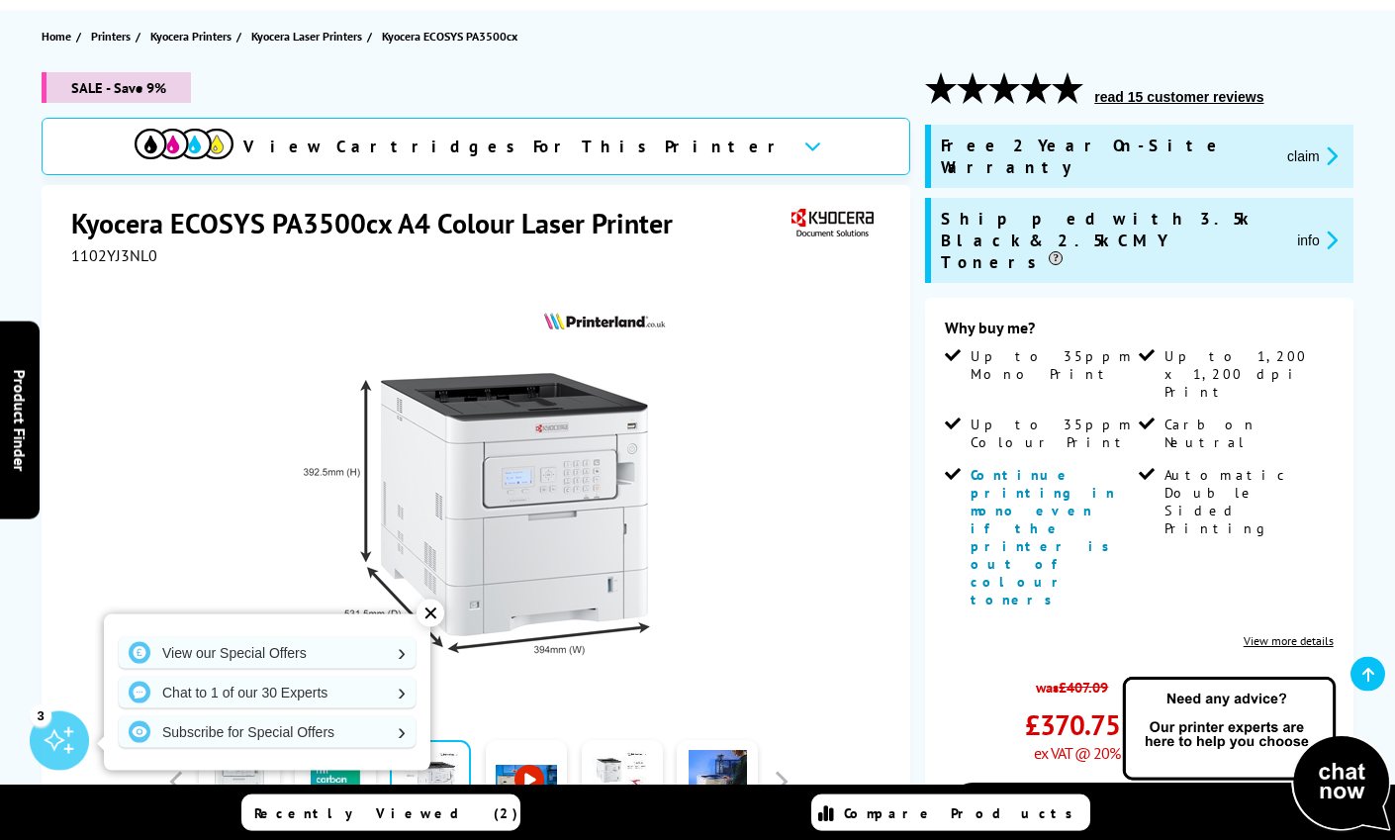
click at [1308, 229] on button "info" at bounding box center [1317, 240] width 52 height 23
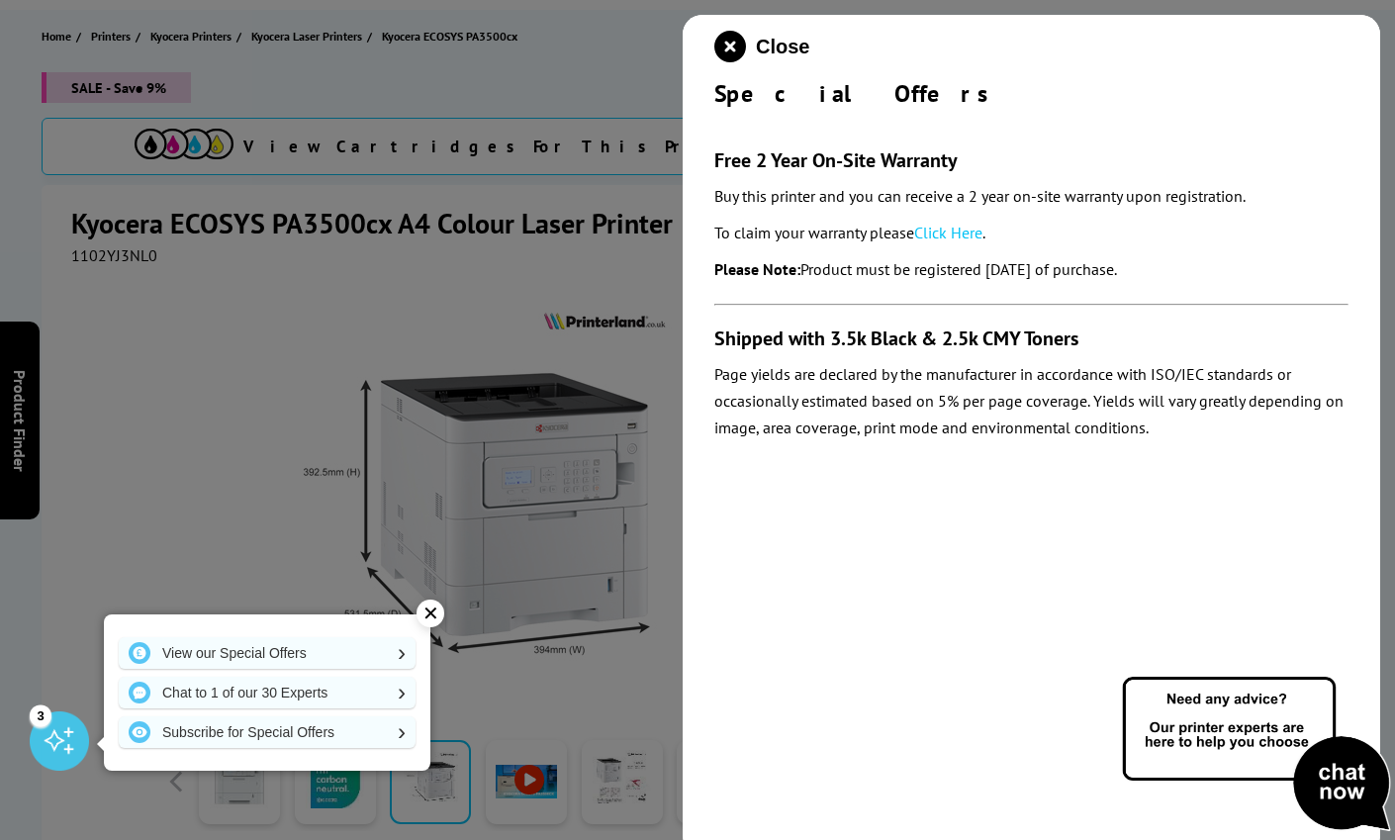
drag, startPoint x: 1047, startPoint y: 539, endPoint x: 988, endPoint y: 434, distance: 120.0
click at [1048, 539] on div "Close Special Offers Free 2 Year On-Site Warranty Buy this printer and you can …" at bounding box center [1031, 435] width 697 height 840
click at [731, 44] on icon "close modal" at bounding box center [730, 47] width 32 height 32
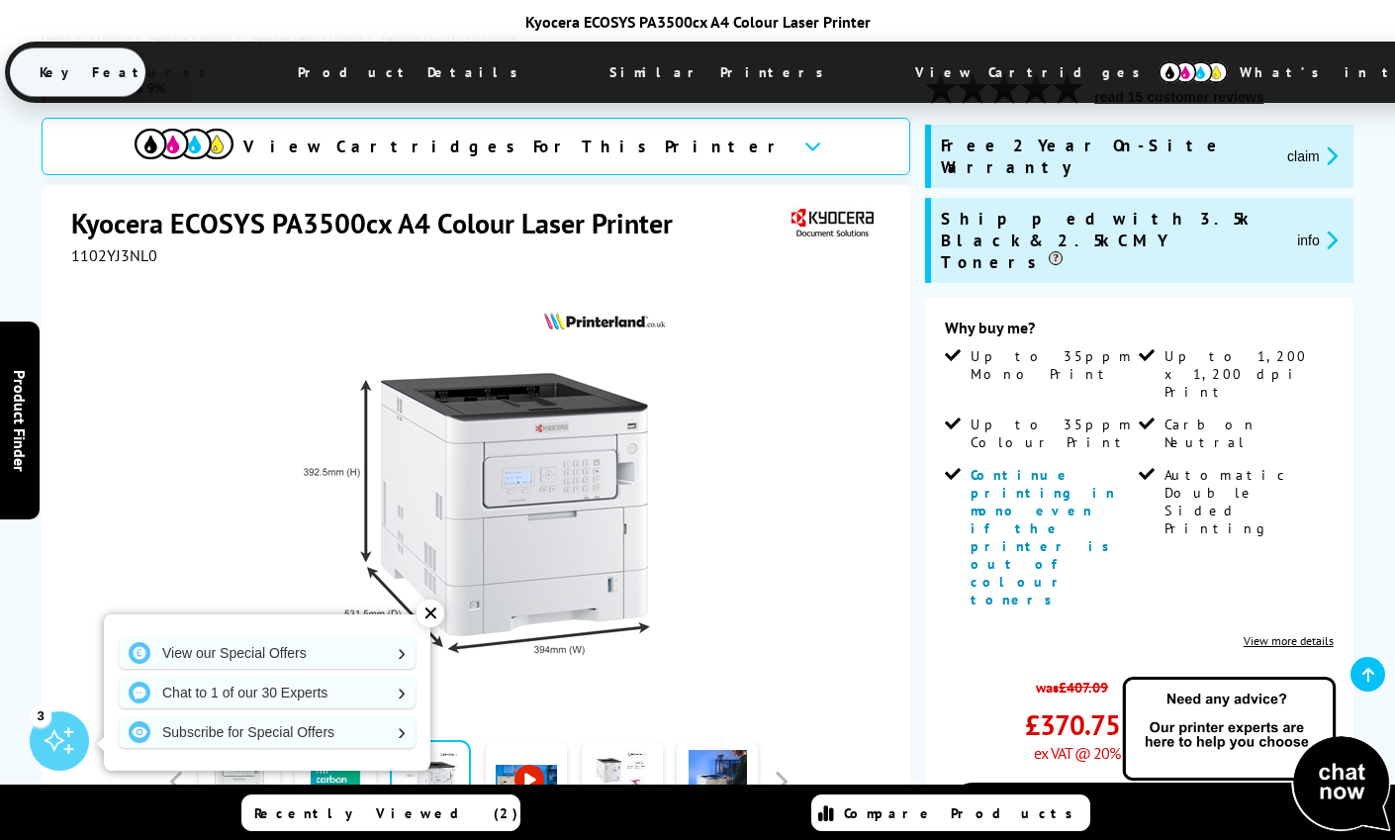
scroll to position [635, 0]
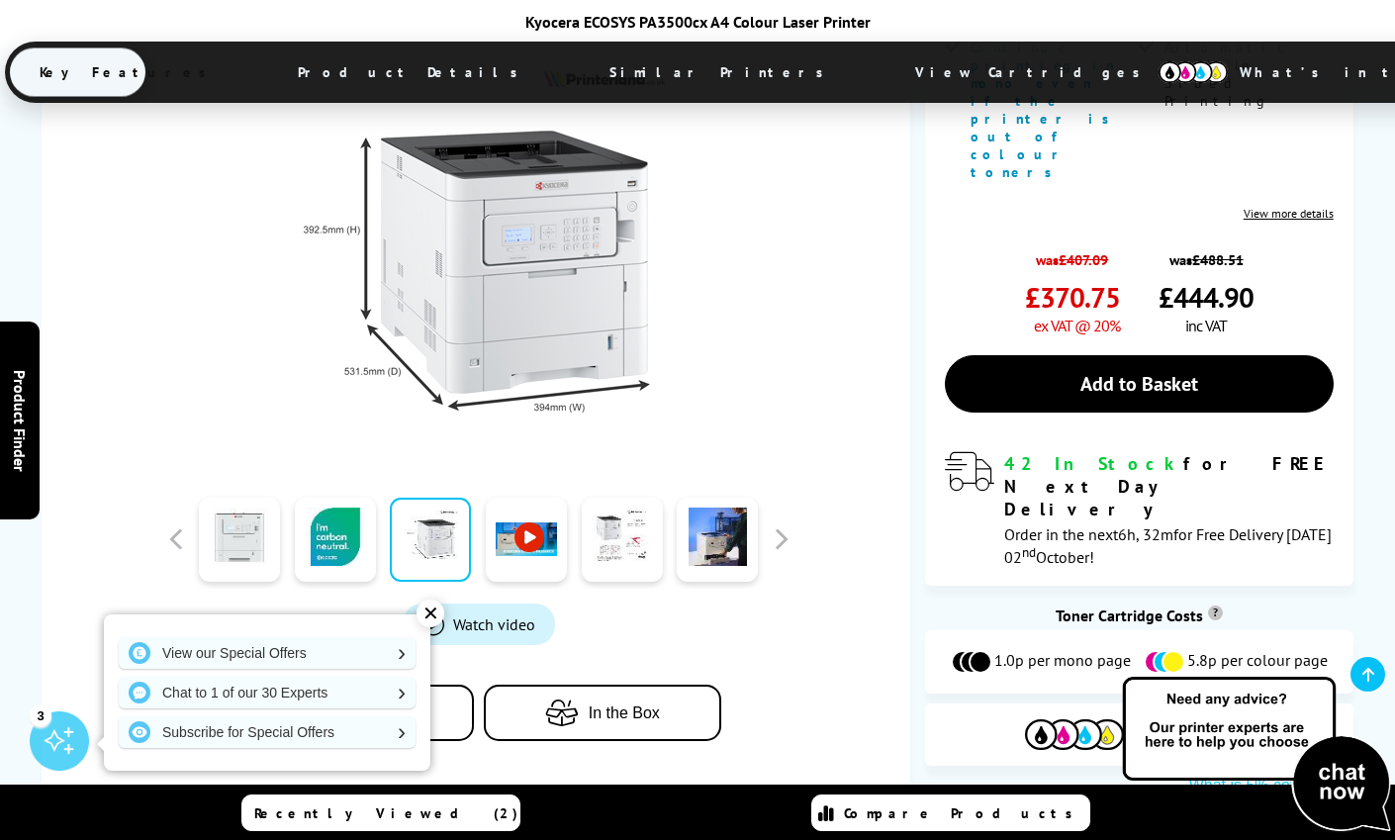
click at [1158, 69] on img at bounding box center [1192, 72] width 69 height 22
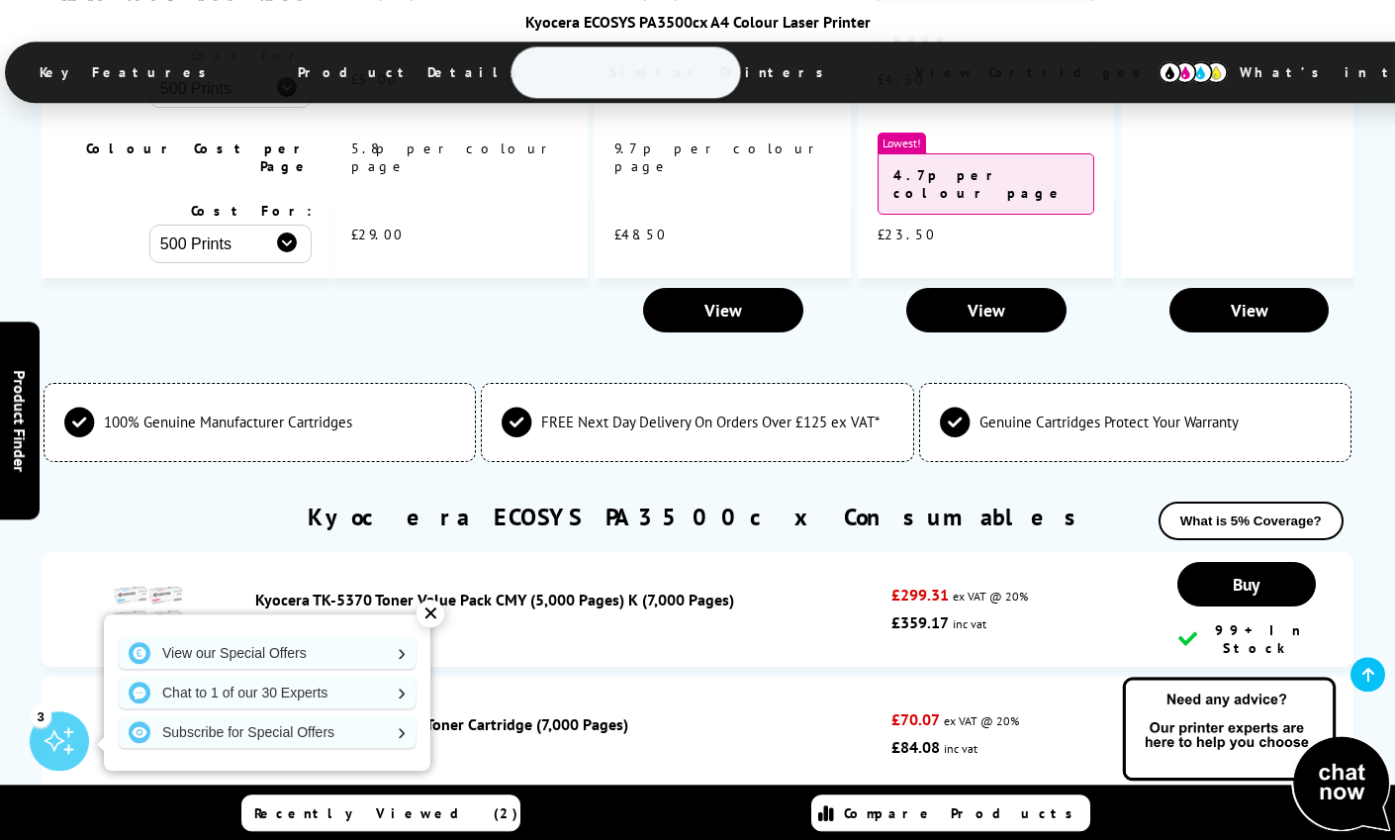
scroll to position [5707, 0]
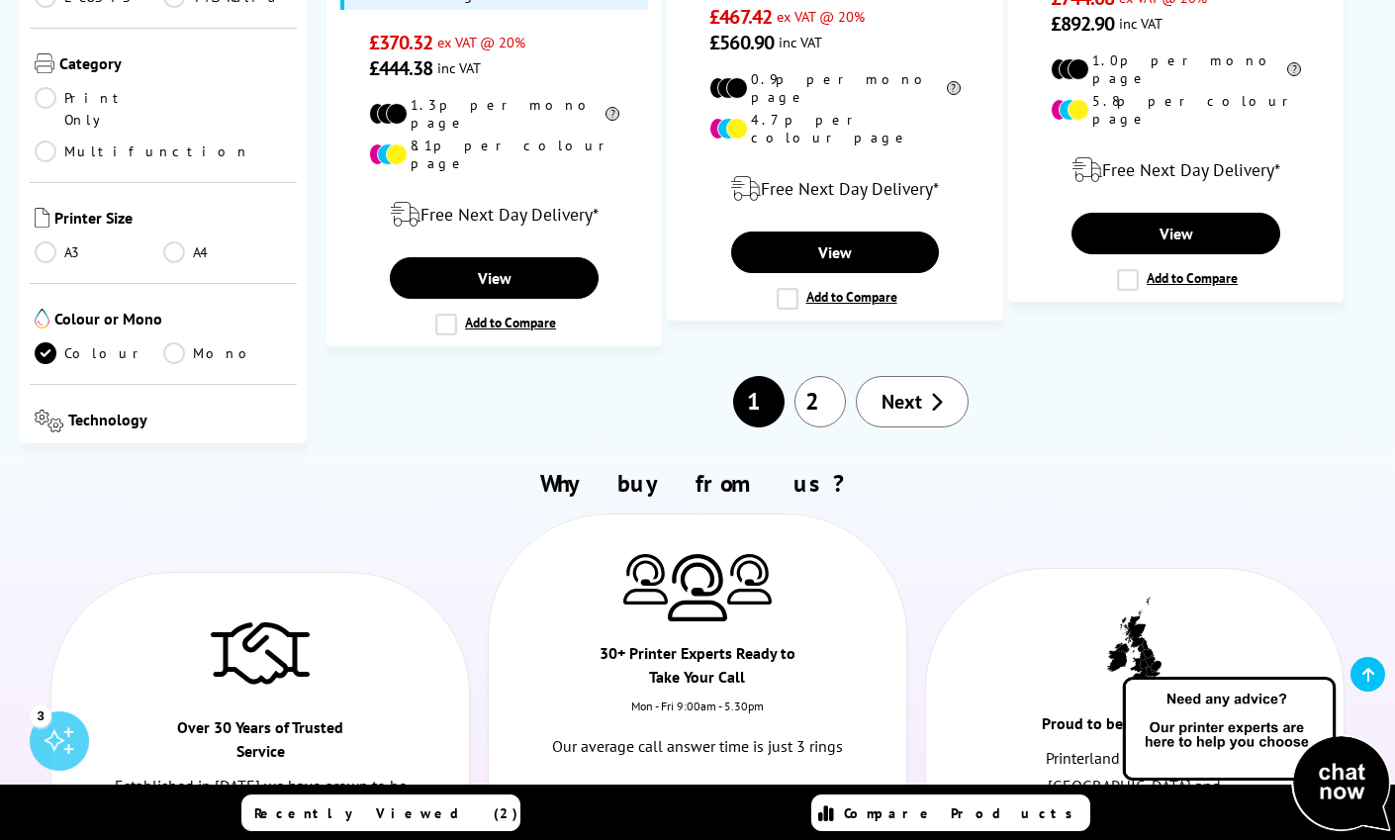
scroll to position [3332, 0]
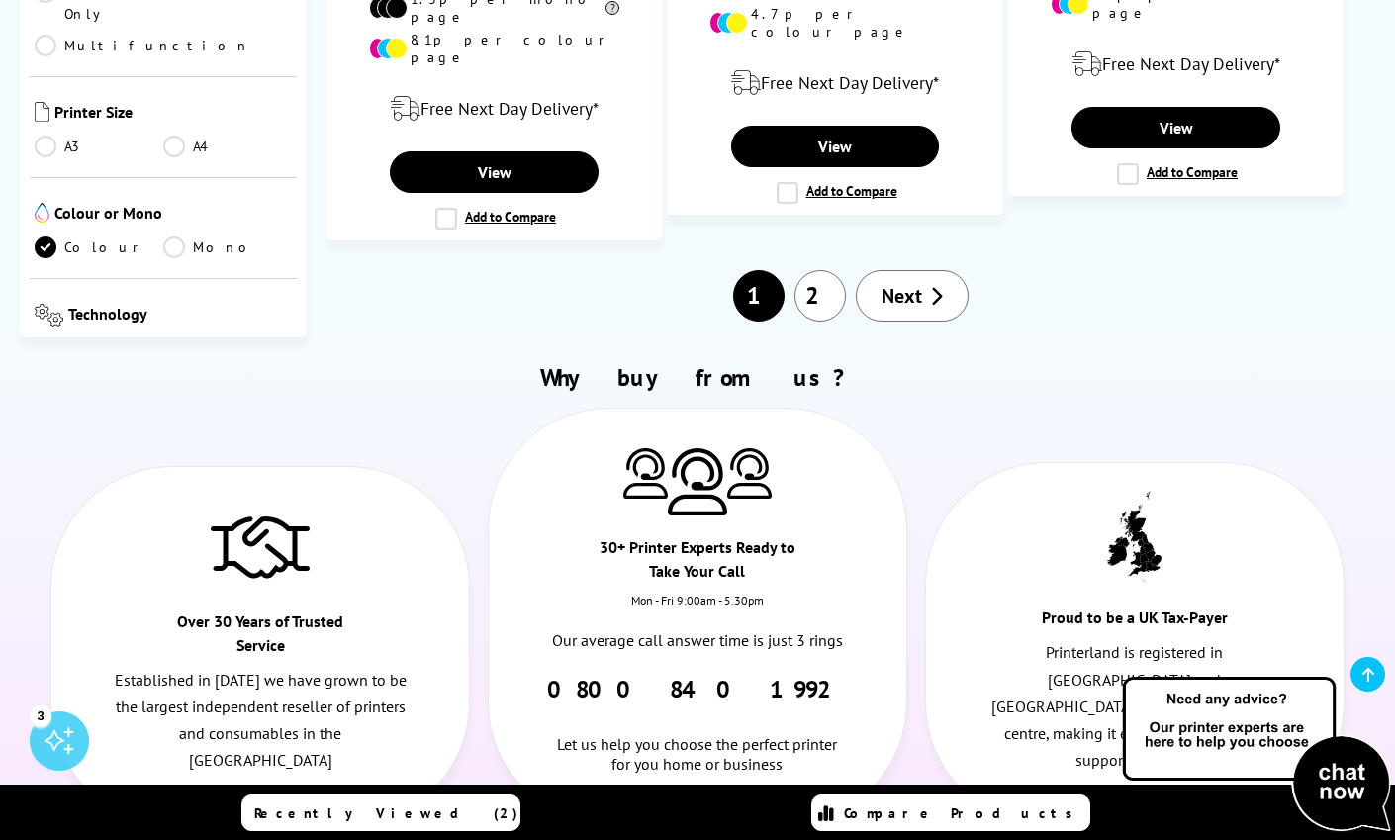
click at [812, 270] on link "2" at bounding box center [819, 295] width 51 height 51
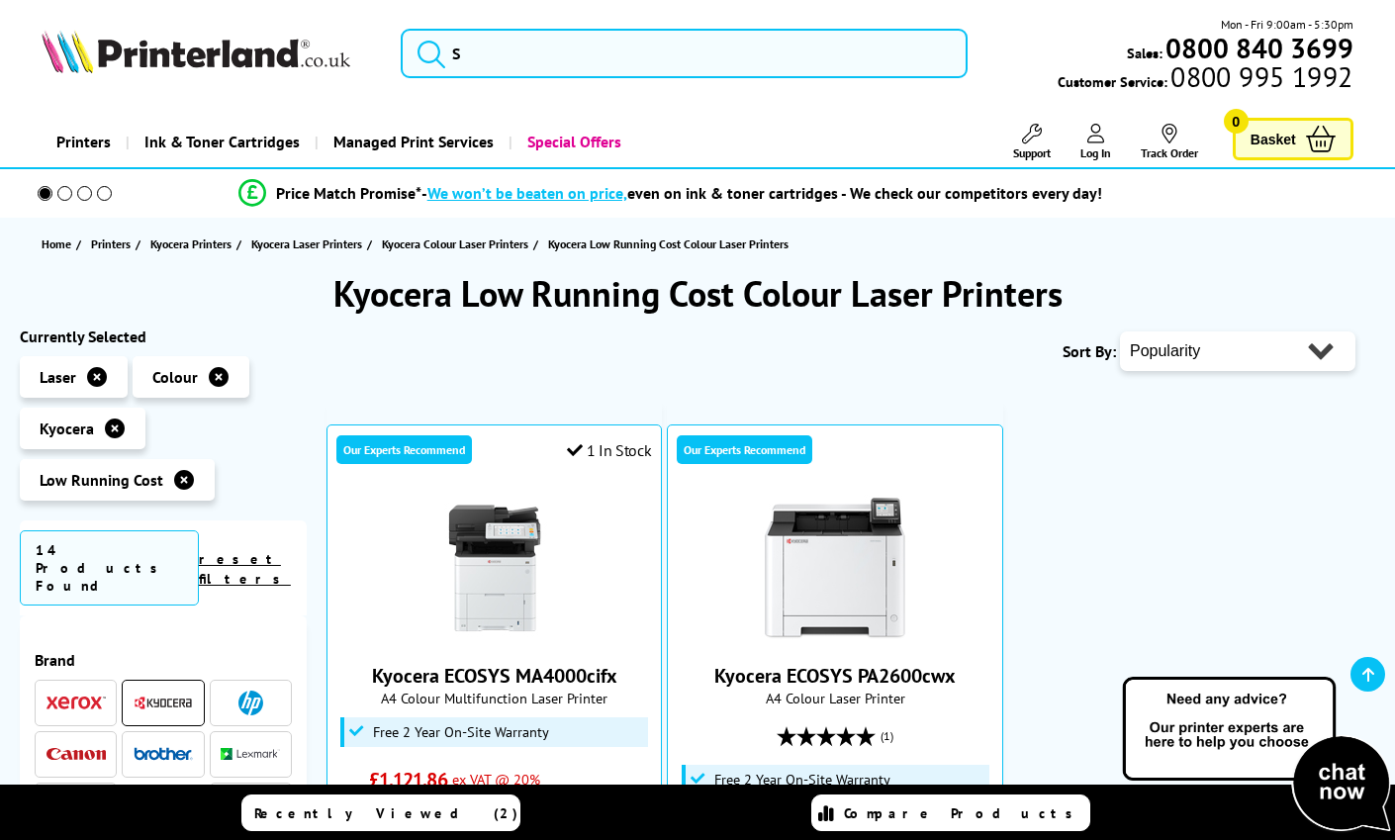
scroll to position [261, 0]
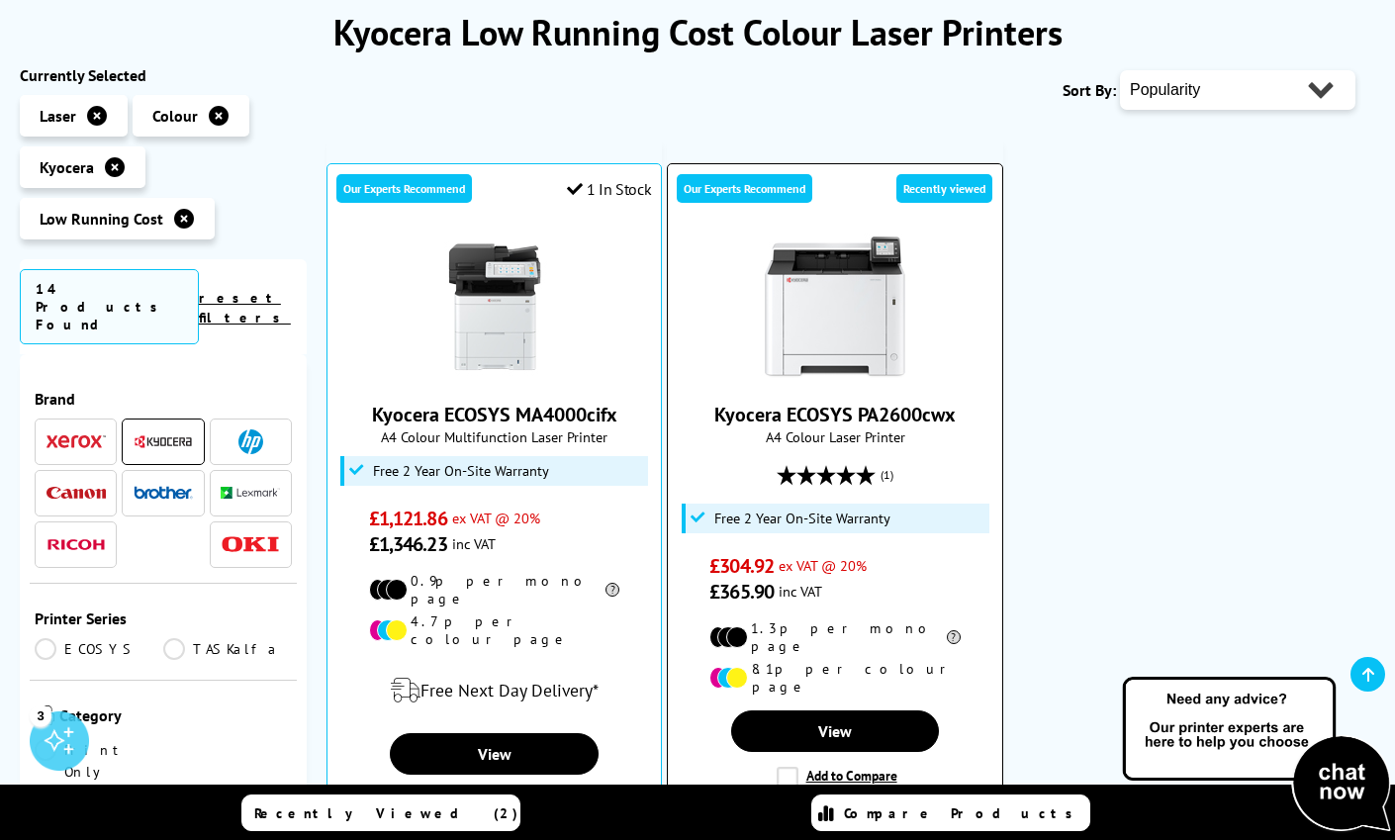
click at [871, 345] on img at bounding box center [835, 307] width 148 height 148
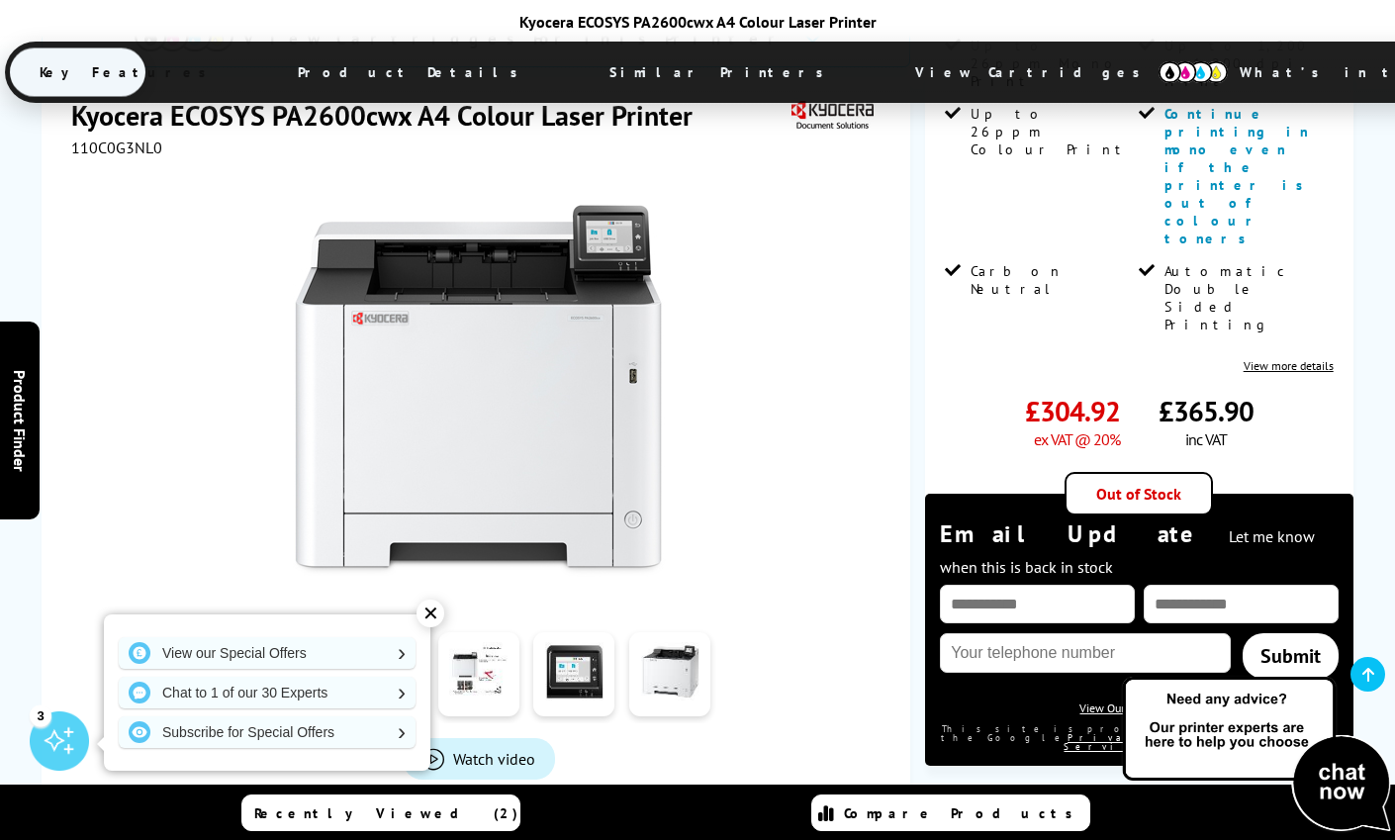
scroll to position [733, 0]
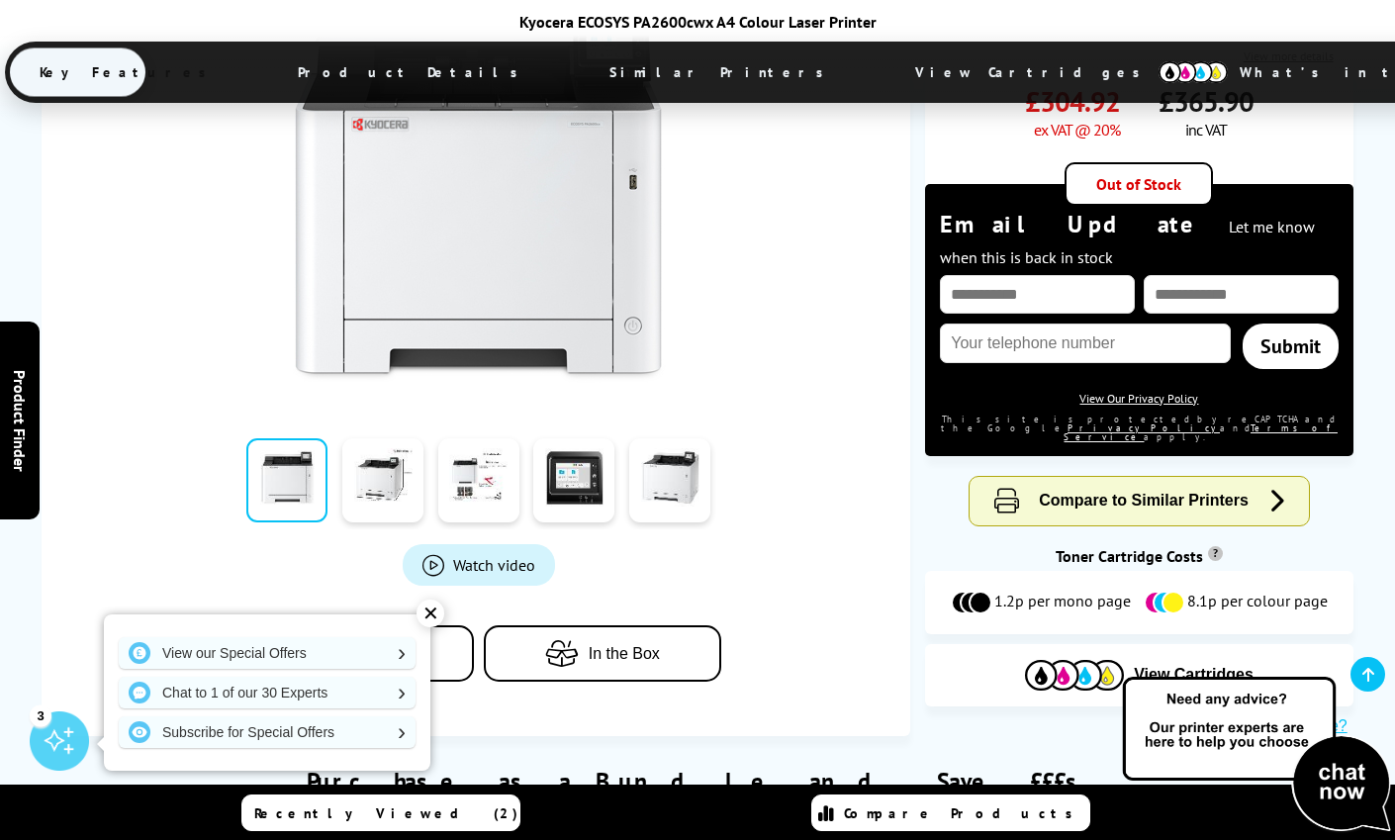
click at [885, 74] on span "View Cartridges" at bounding box center [1036, 71] width 303 height 51
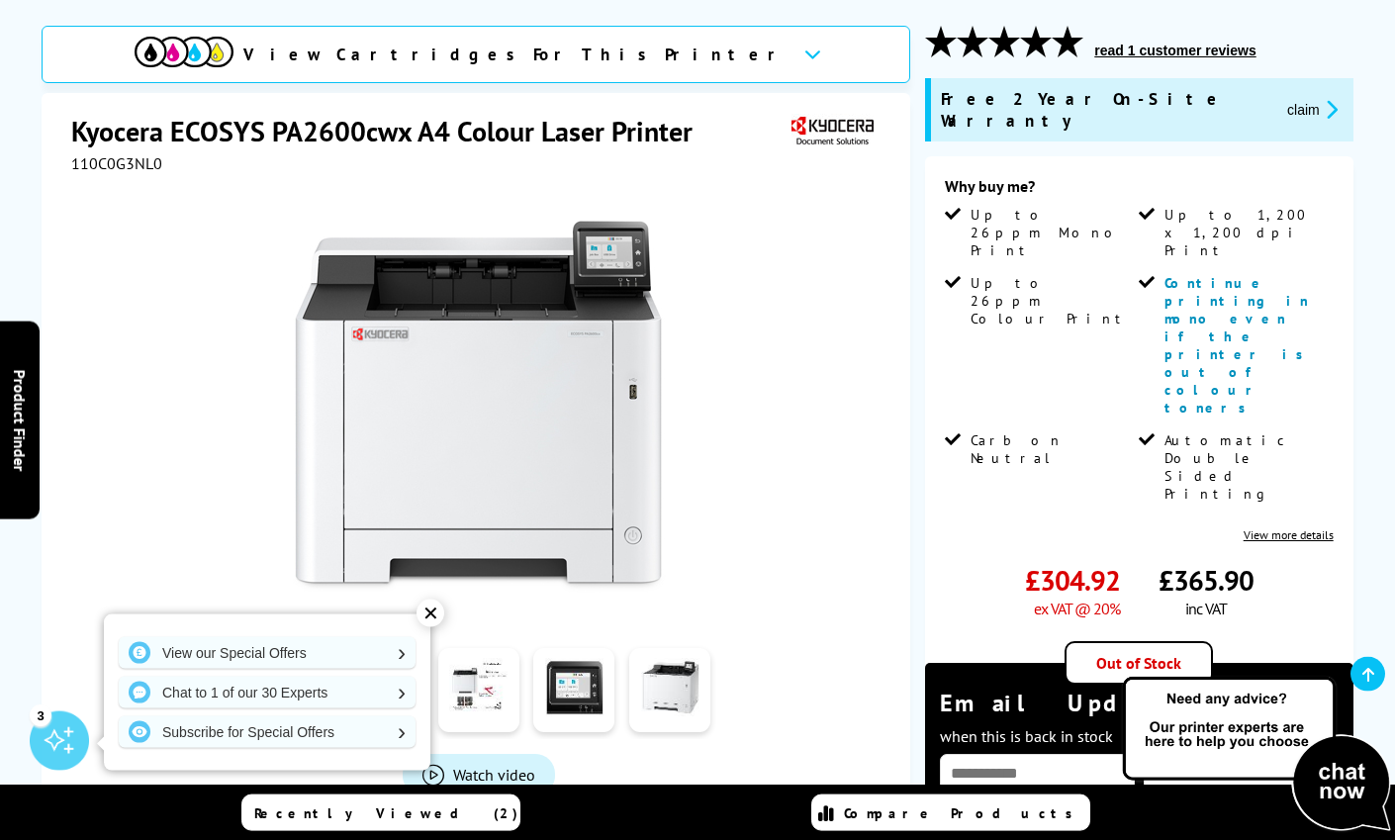
scroll to position [259, 0]
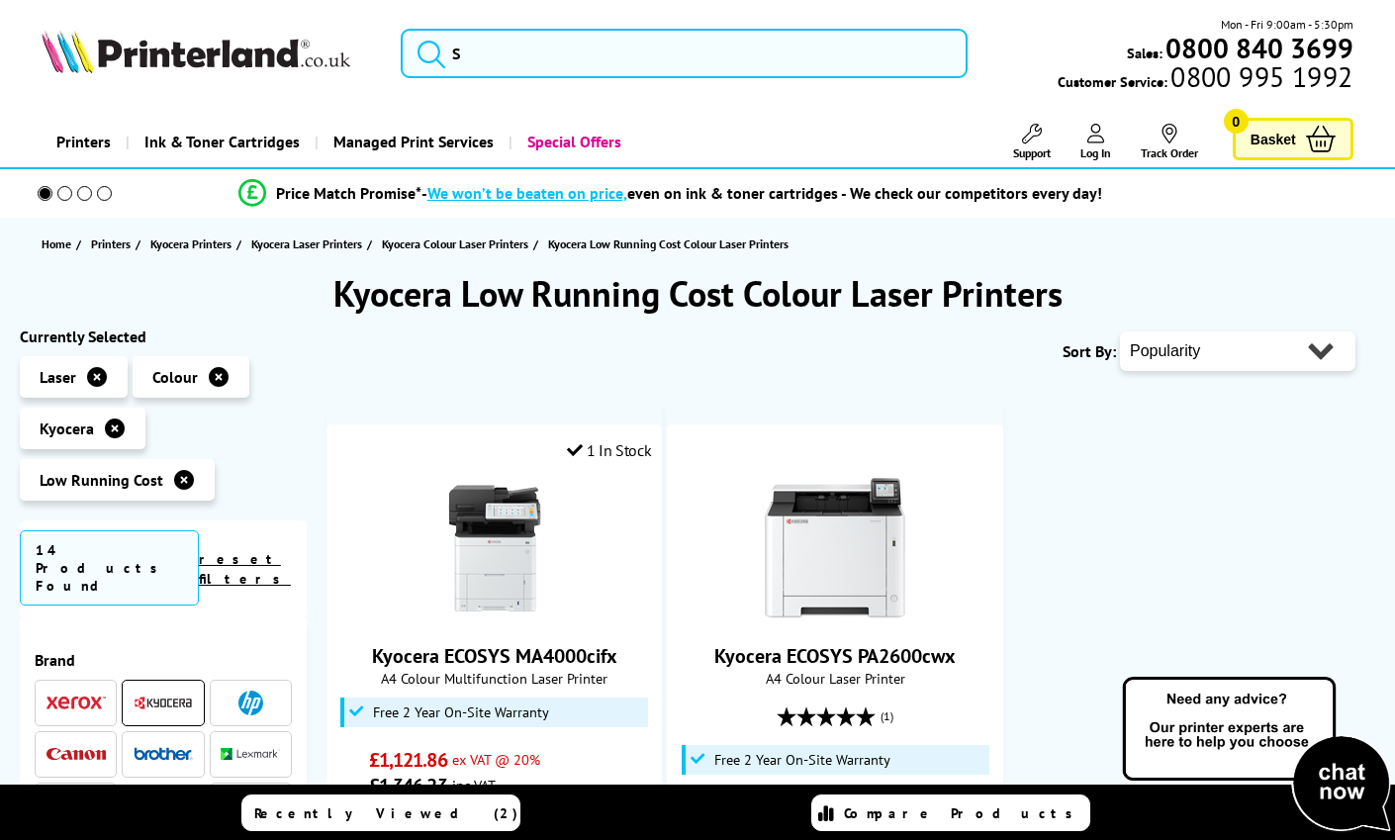
scroll to position [261, 0]
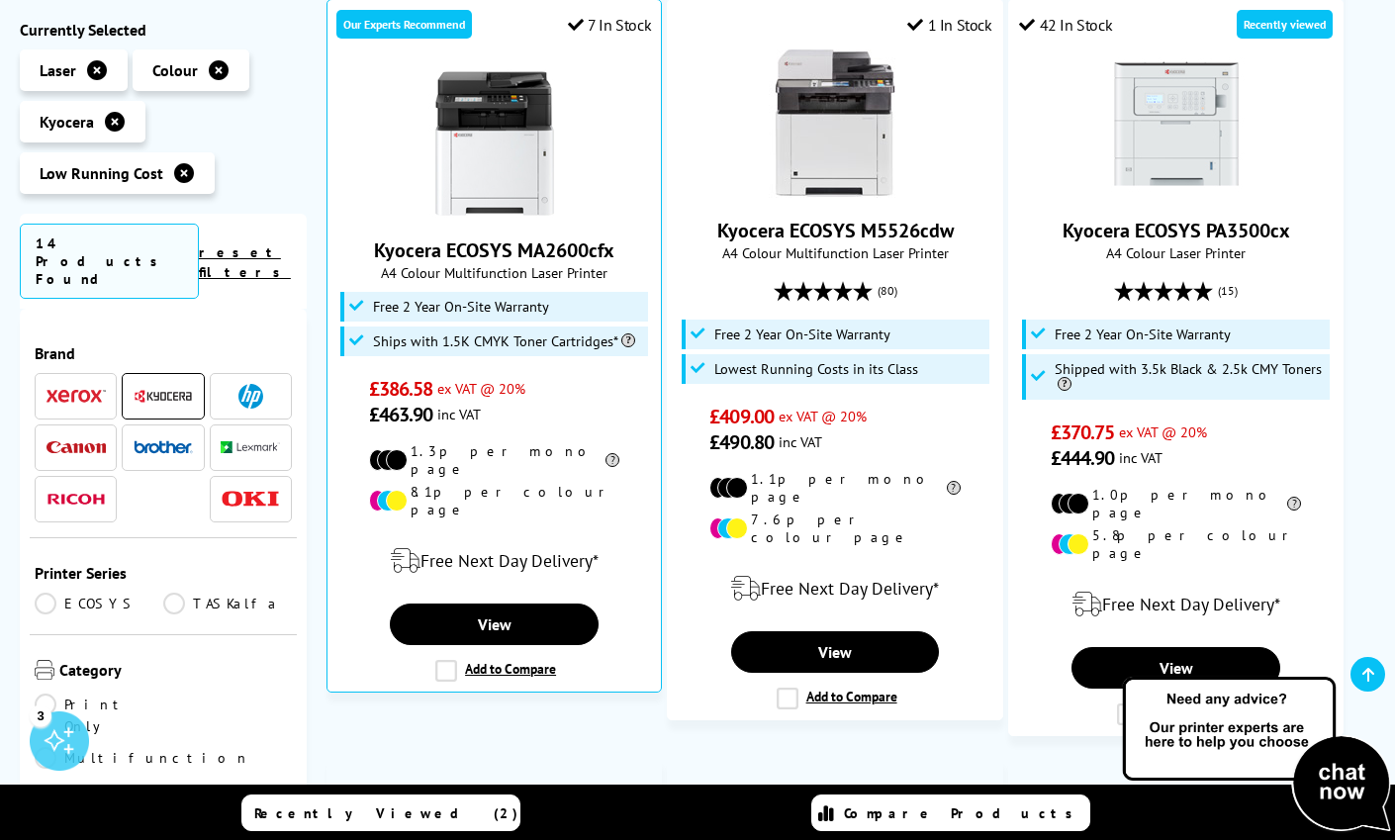
scroll to position [1151, 0]
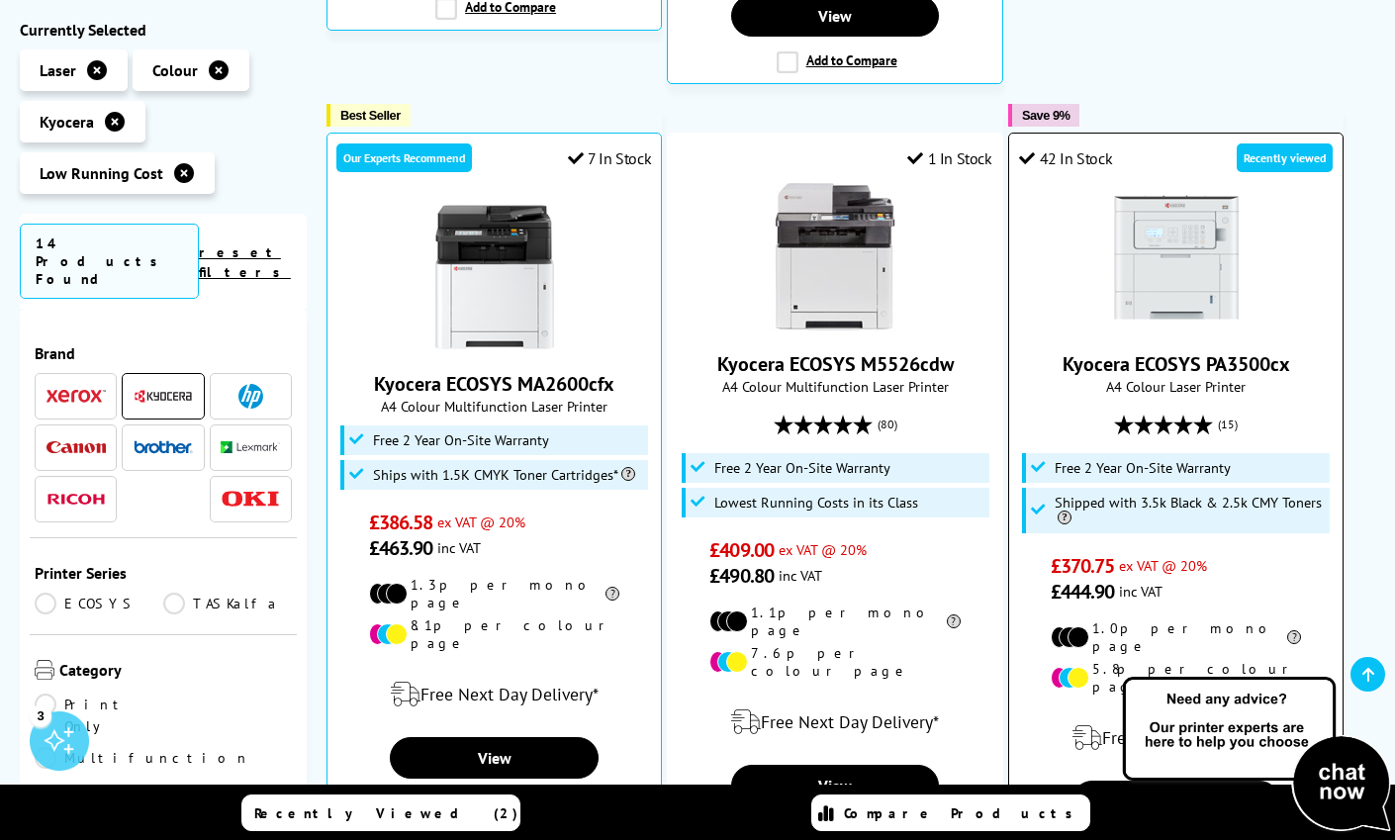
click at [1122, 351] on link "Kyocera ECOSYS PA3500cx" at bounding box center [1176, 364] width 228 height 26
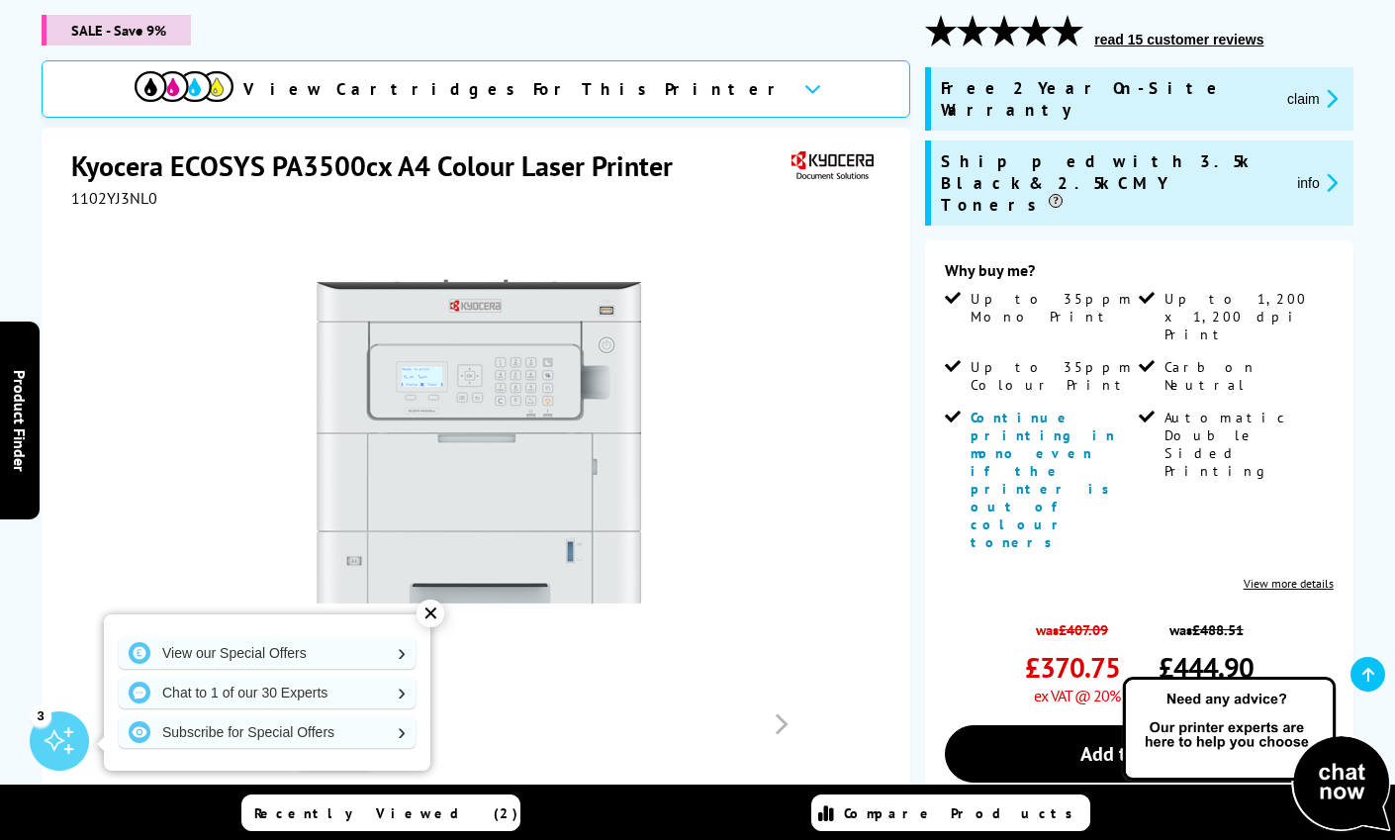
scroll to position [473, 0]
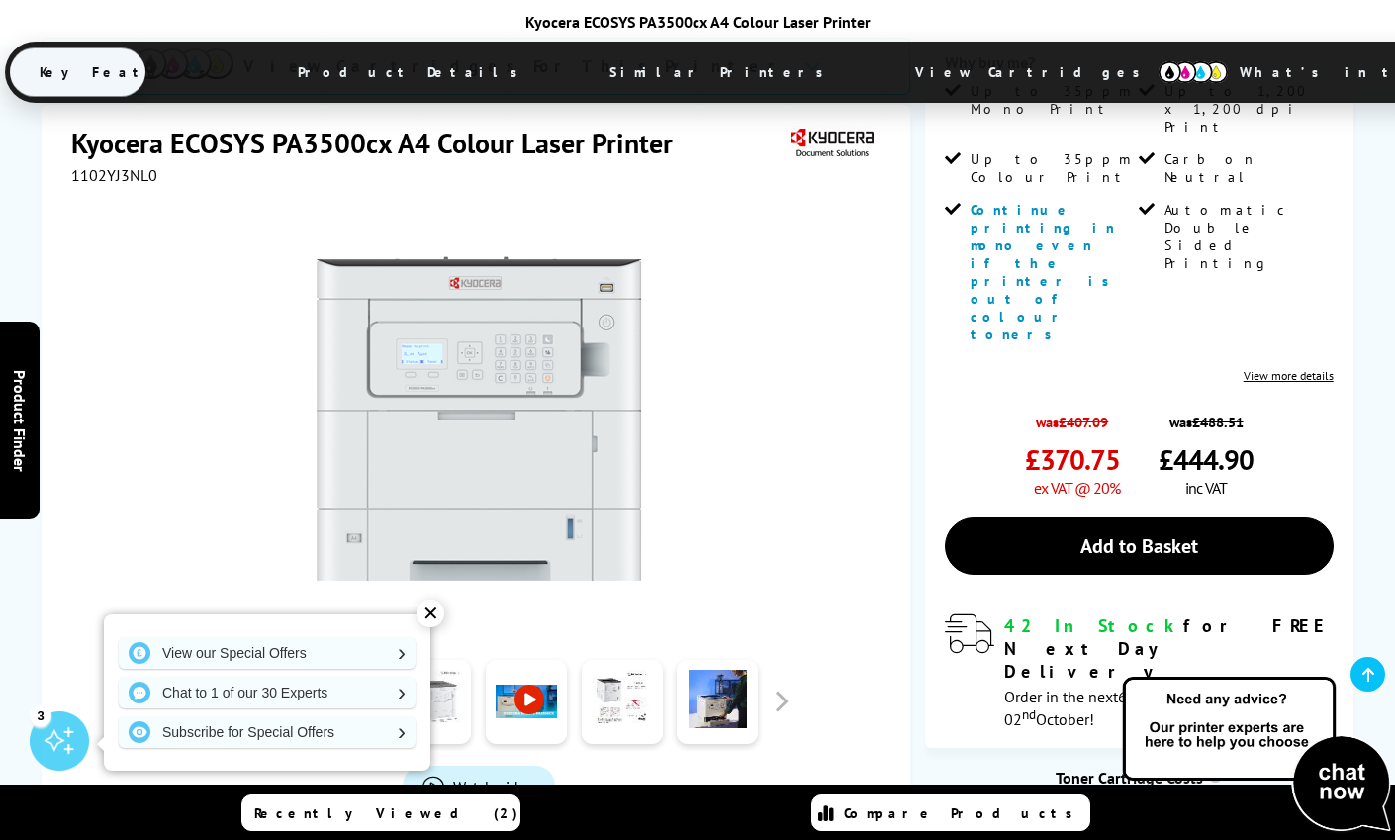
click at [451, 660] on link at bounding box center [430, 702] width 81 height 84
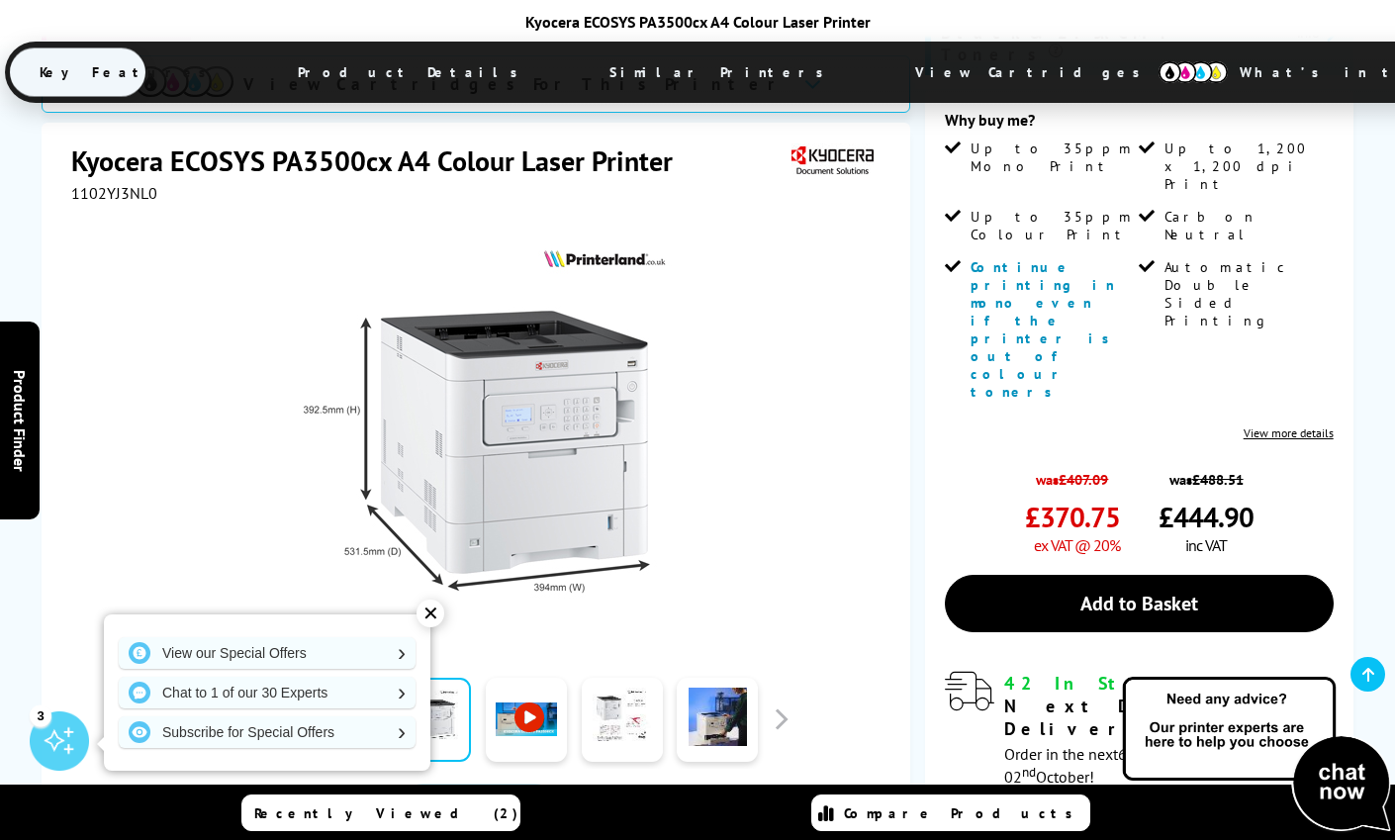
scroll to position [409, 0]
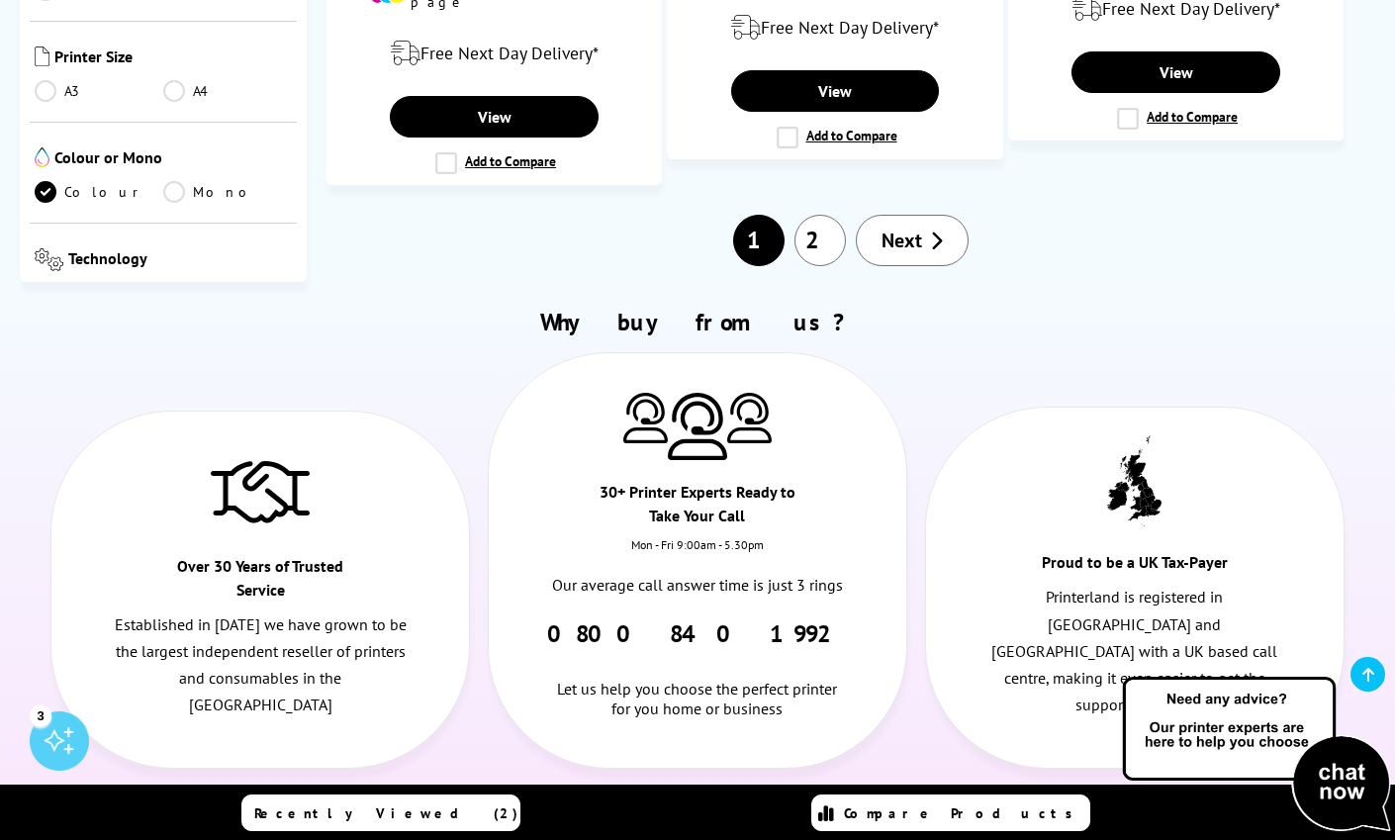
scroll to position [3397, 0]
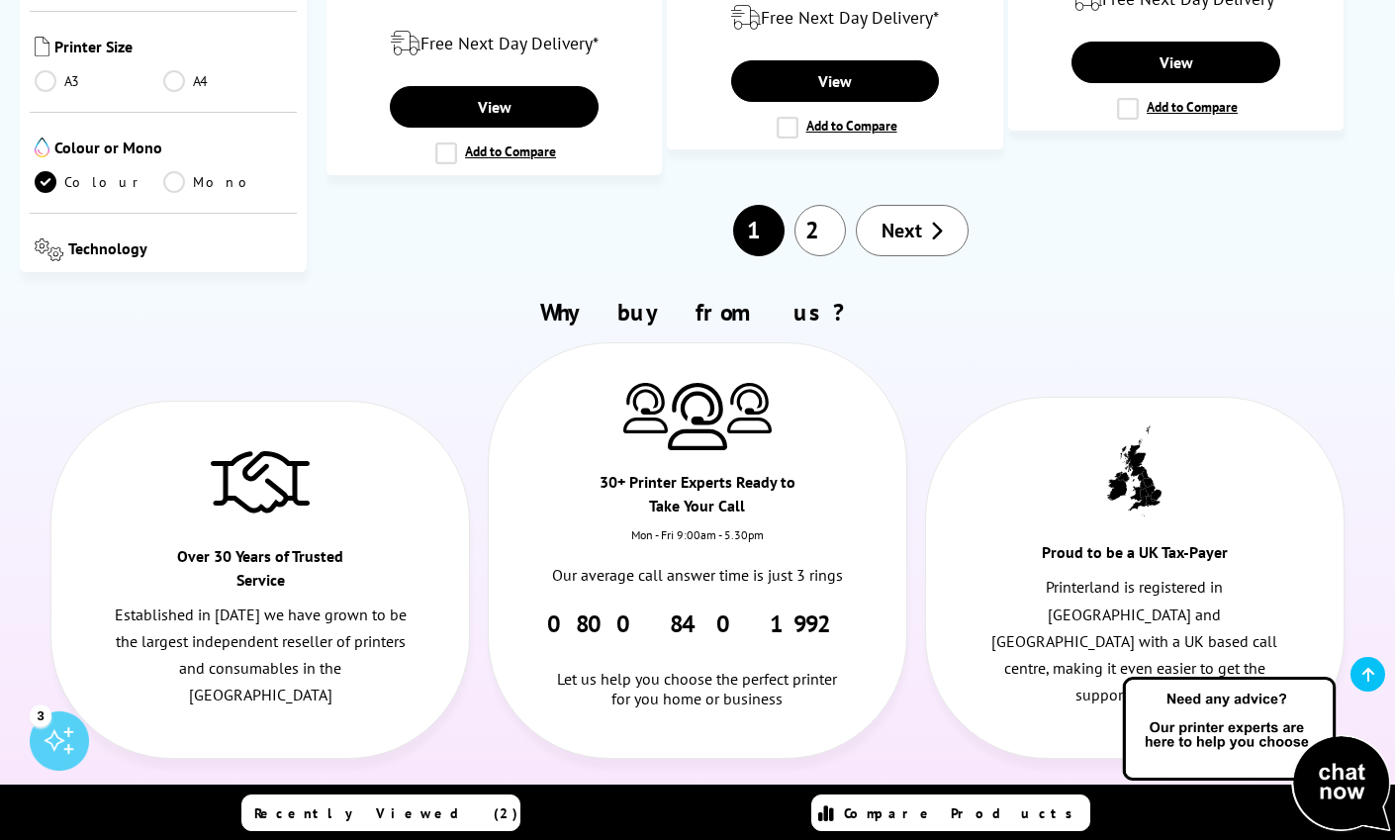
click at [817, 205] on link "2" at bounding box center [819, 230] width 51 height 51
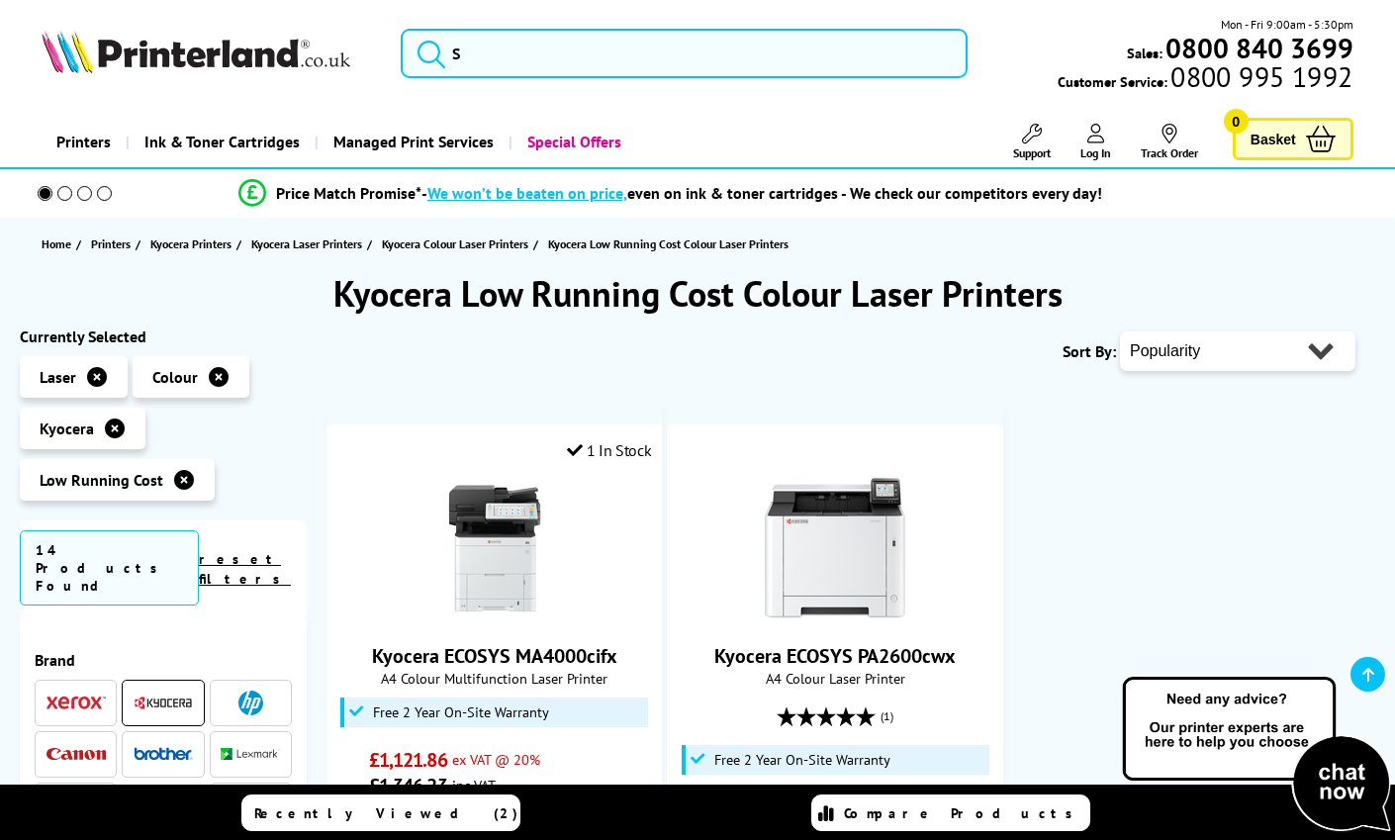
scroll to position [865, 0]
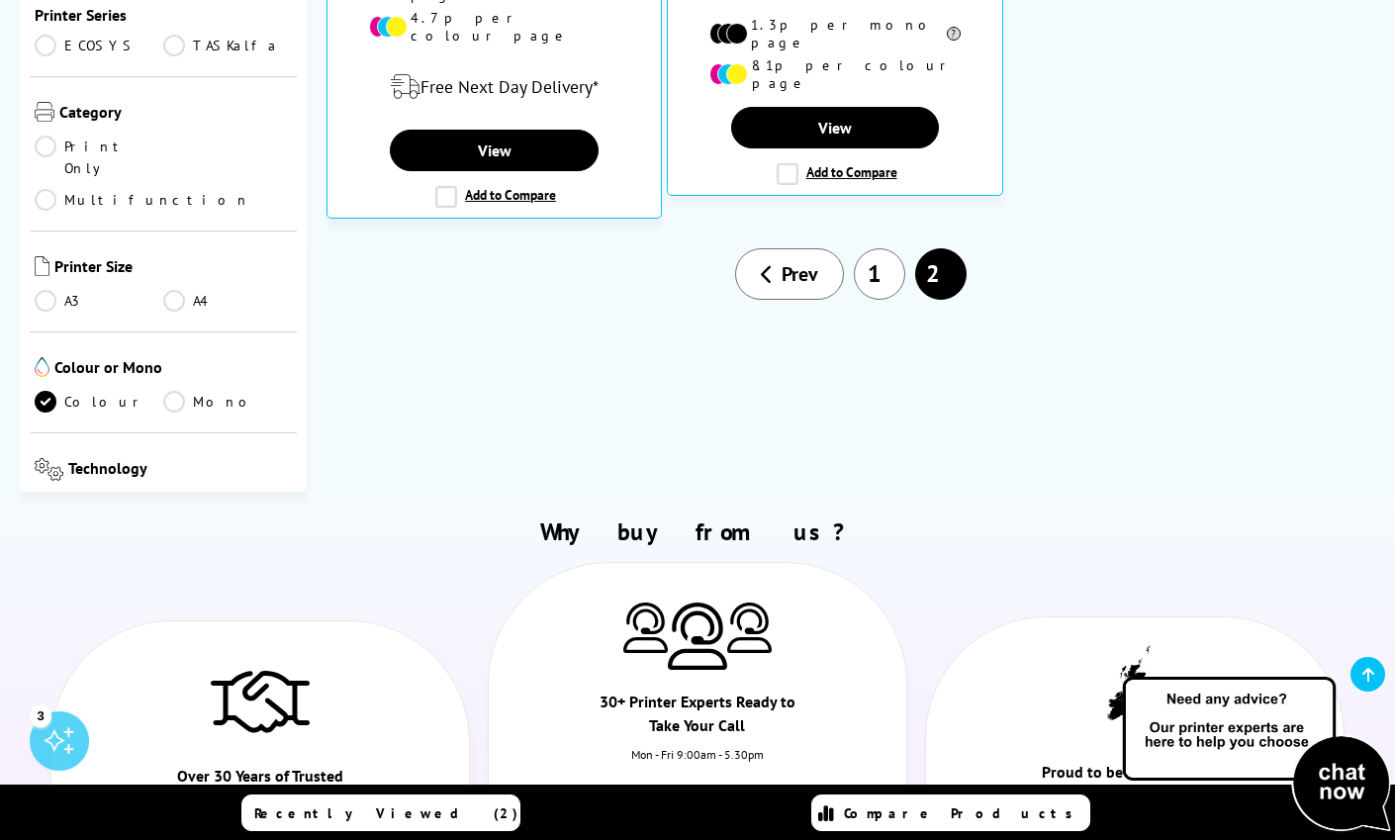
click at [929, 251] on li "2" at bounding box center [940, 273] width 61 height 51
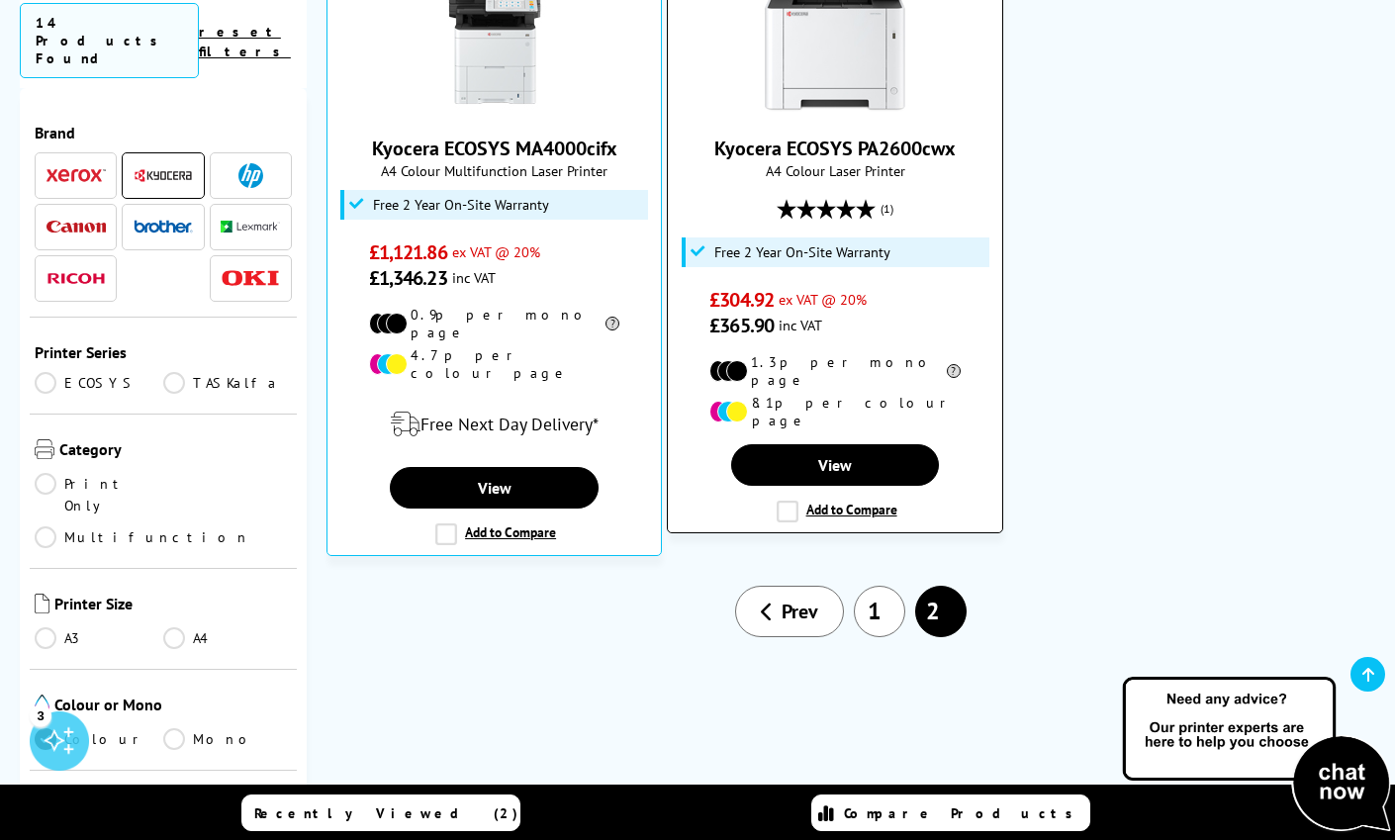
scroll to position [353, 0]
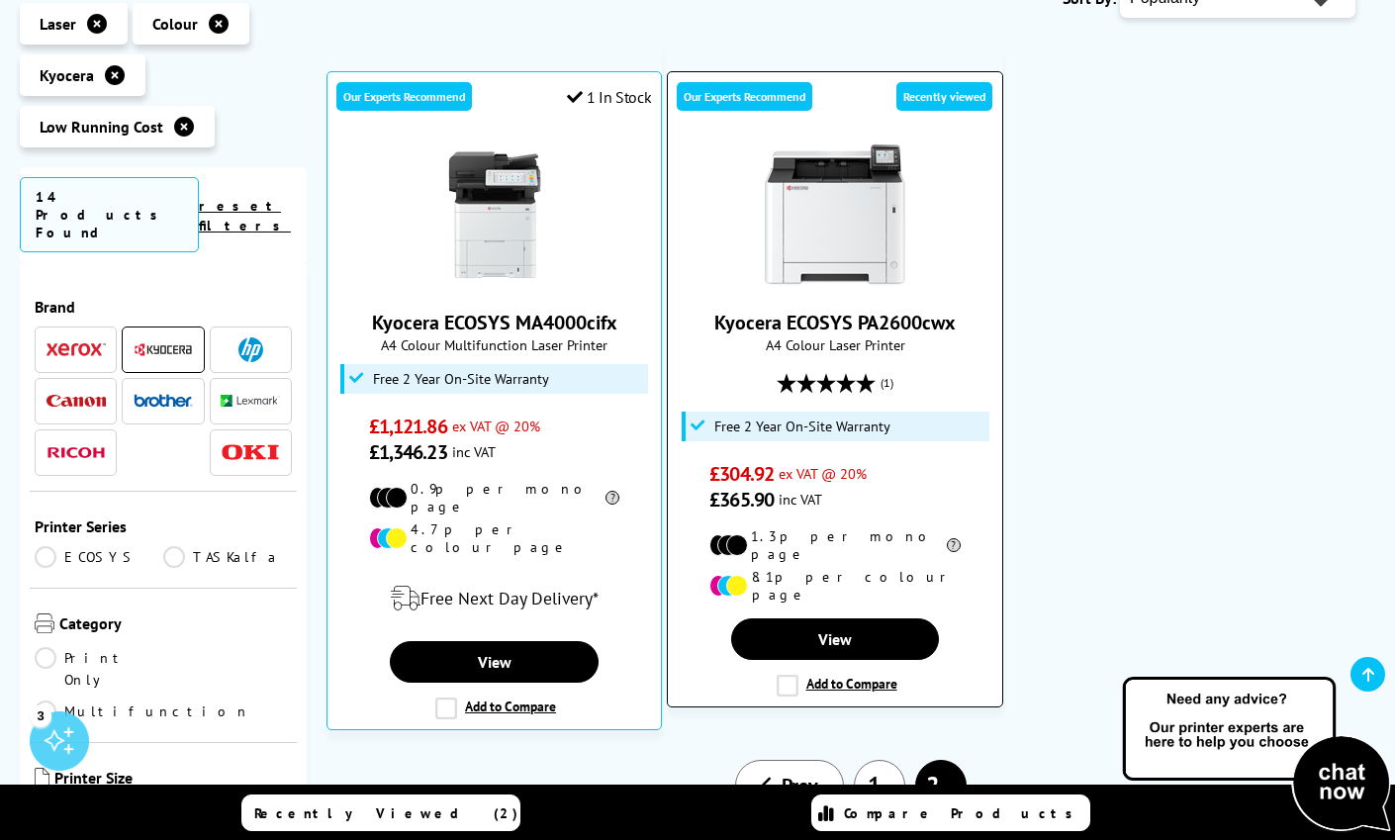
click at [820, 229] on img at bounding box center [835, 215] width 148 height 148
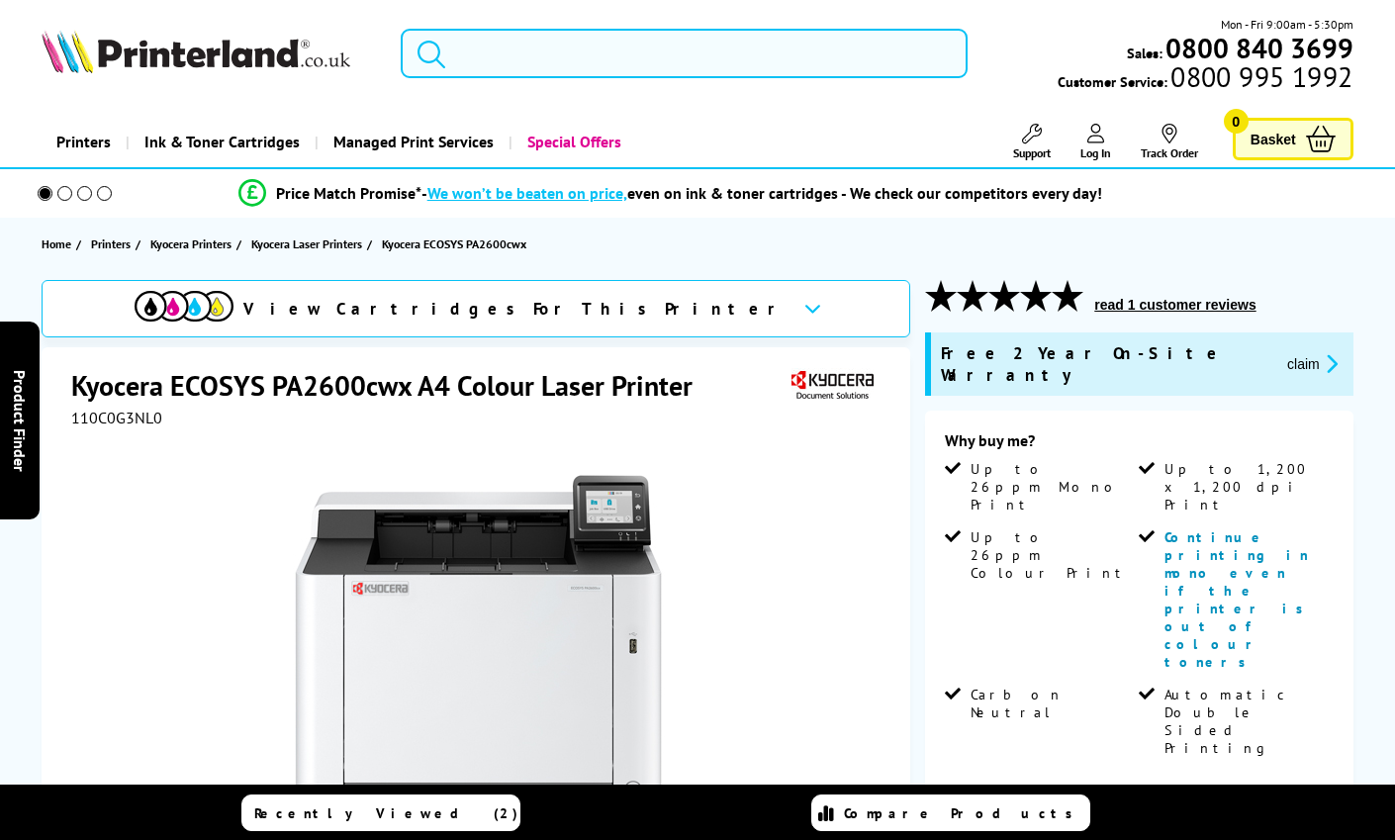
scroll to position [656, 0]
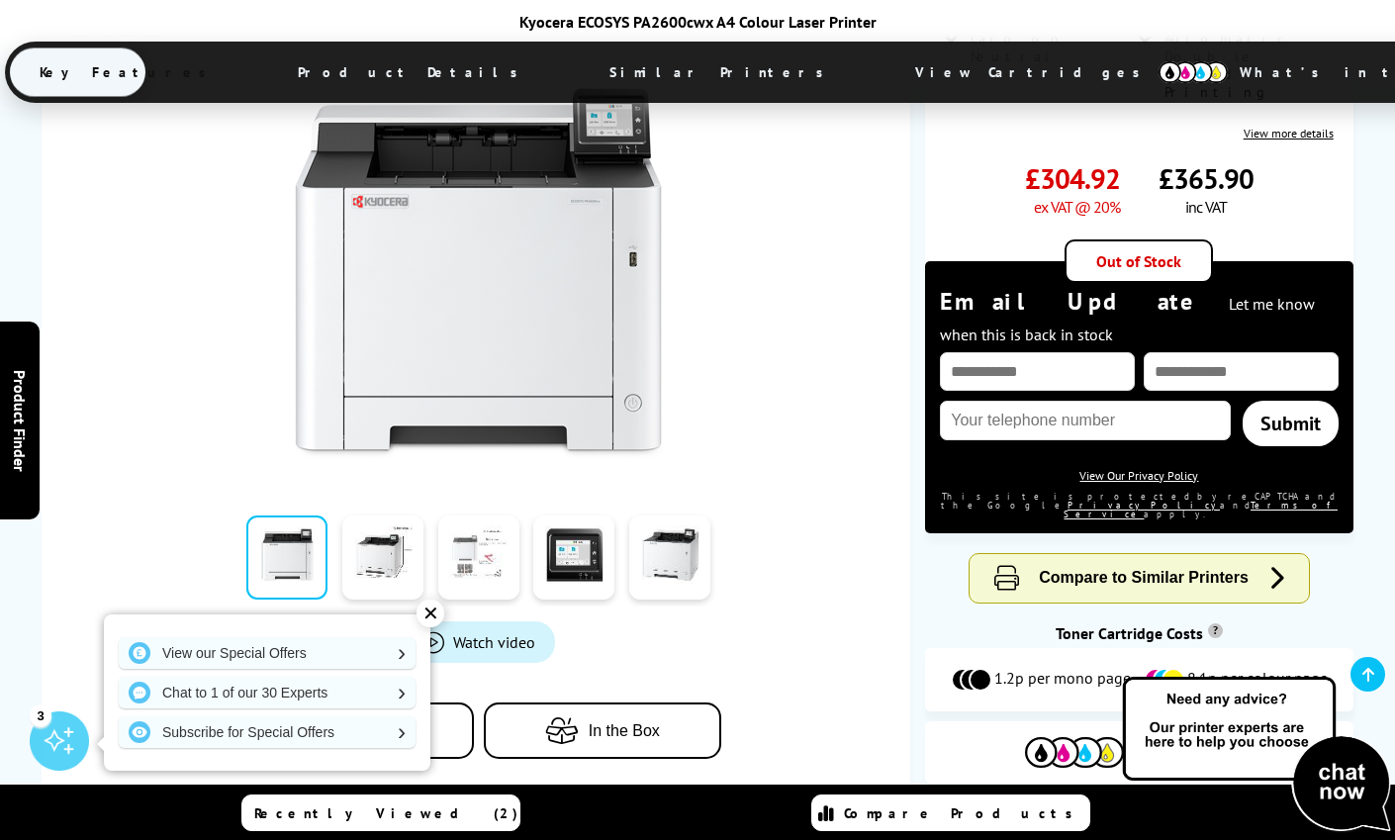
click at [472, 515] on link at bounding box center [478, 557] width 81 height 84
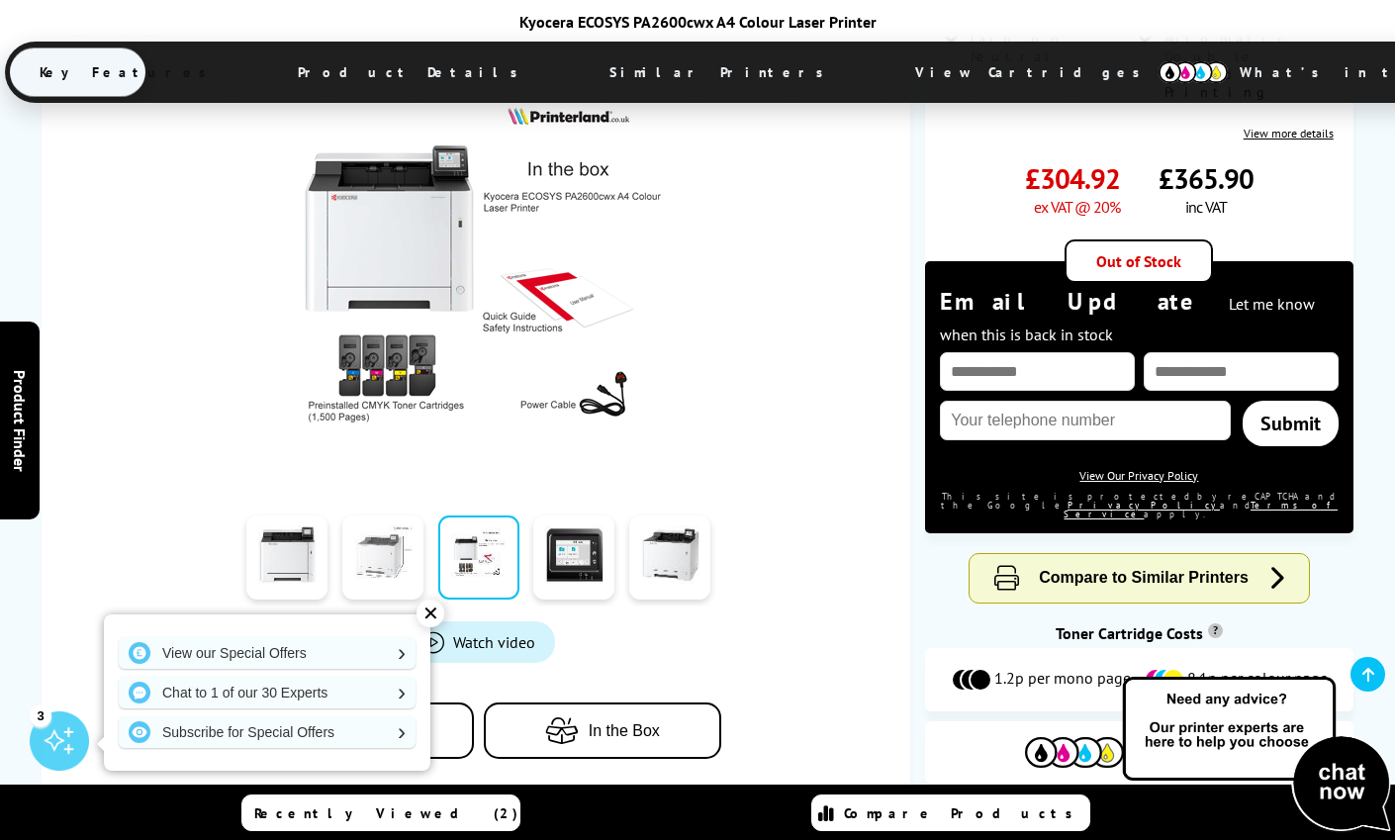
click at [398, 515] on link at bounding box center [382, 557] width 81 height 84
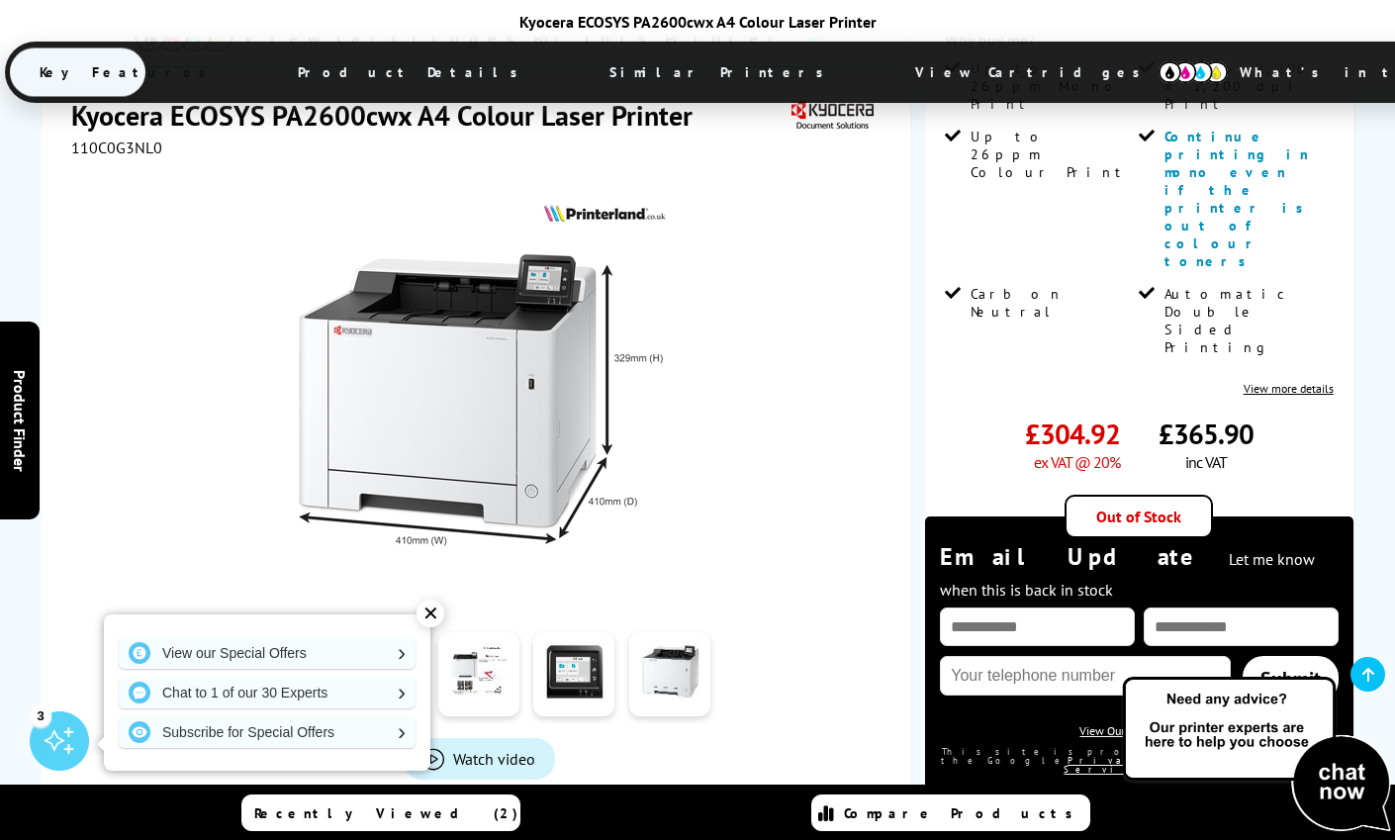
scroll to position [404, 0]
